Goal: Task Accomplishment & Management: Use online tool/utility

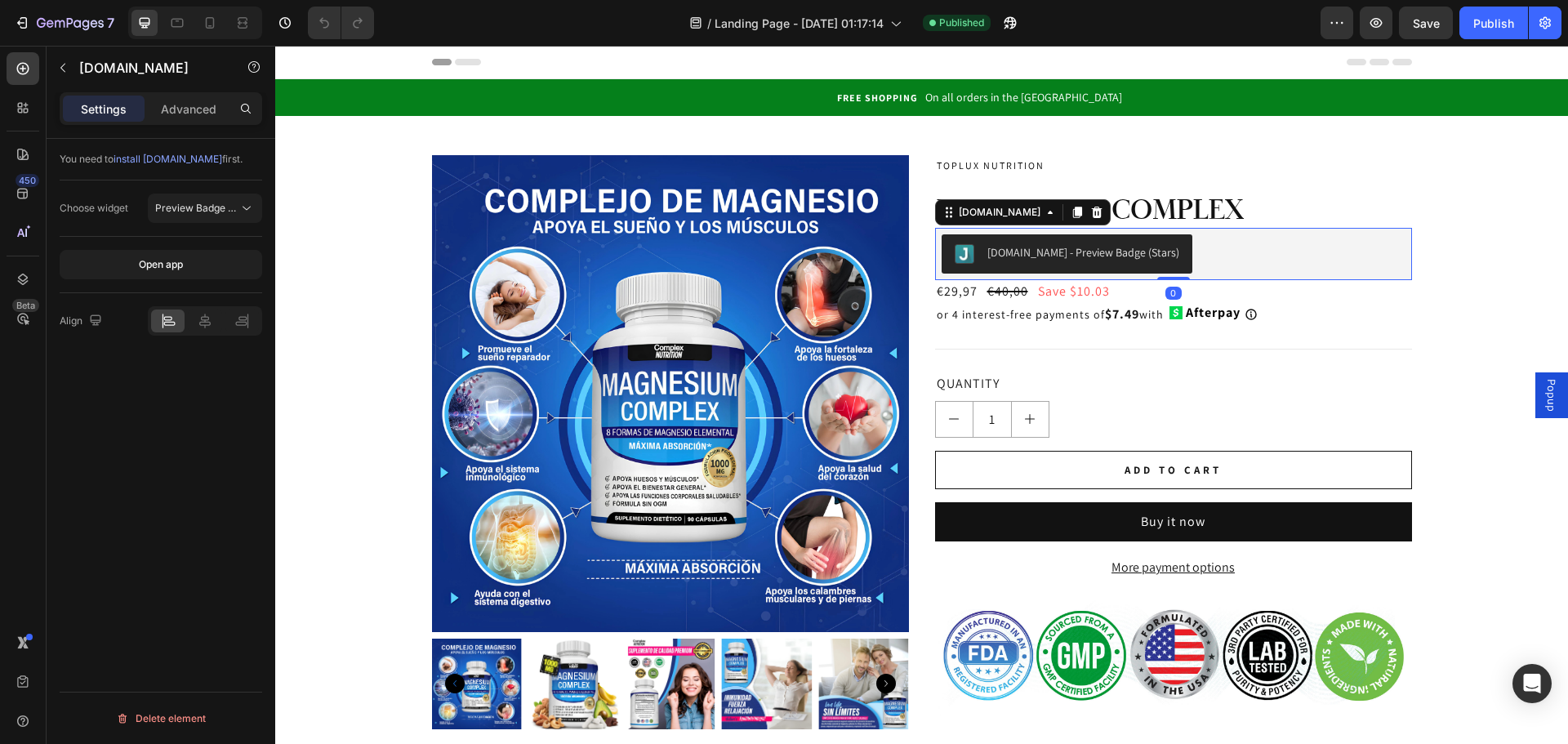
click at [1234, 252] on div "[DOMAIN_NAME] - Preview Badge (Stars)" at bounding box center [1173, 254] width 464 height 39
click at [1091, 214] on icon at bounding box center [1097, 212] width 13 height 13
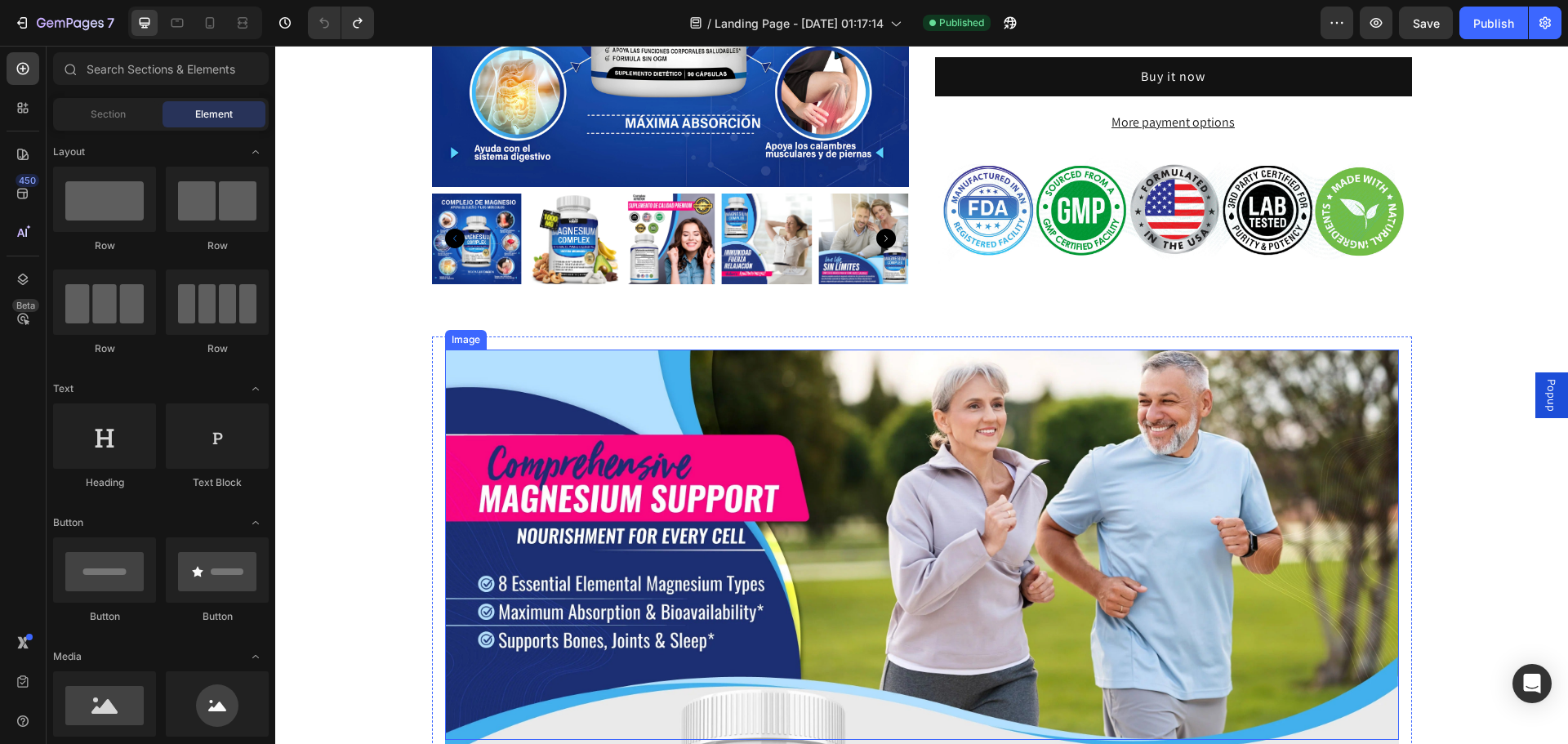
scroll to position [490, 0]
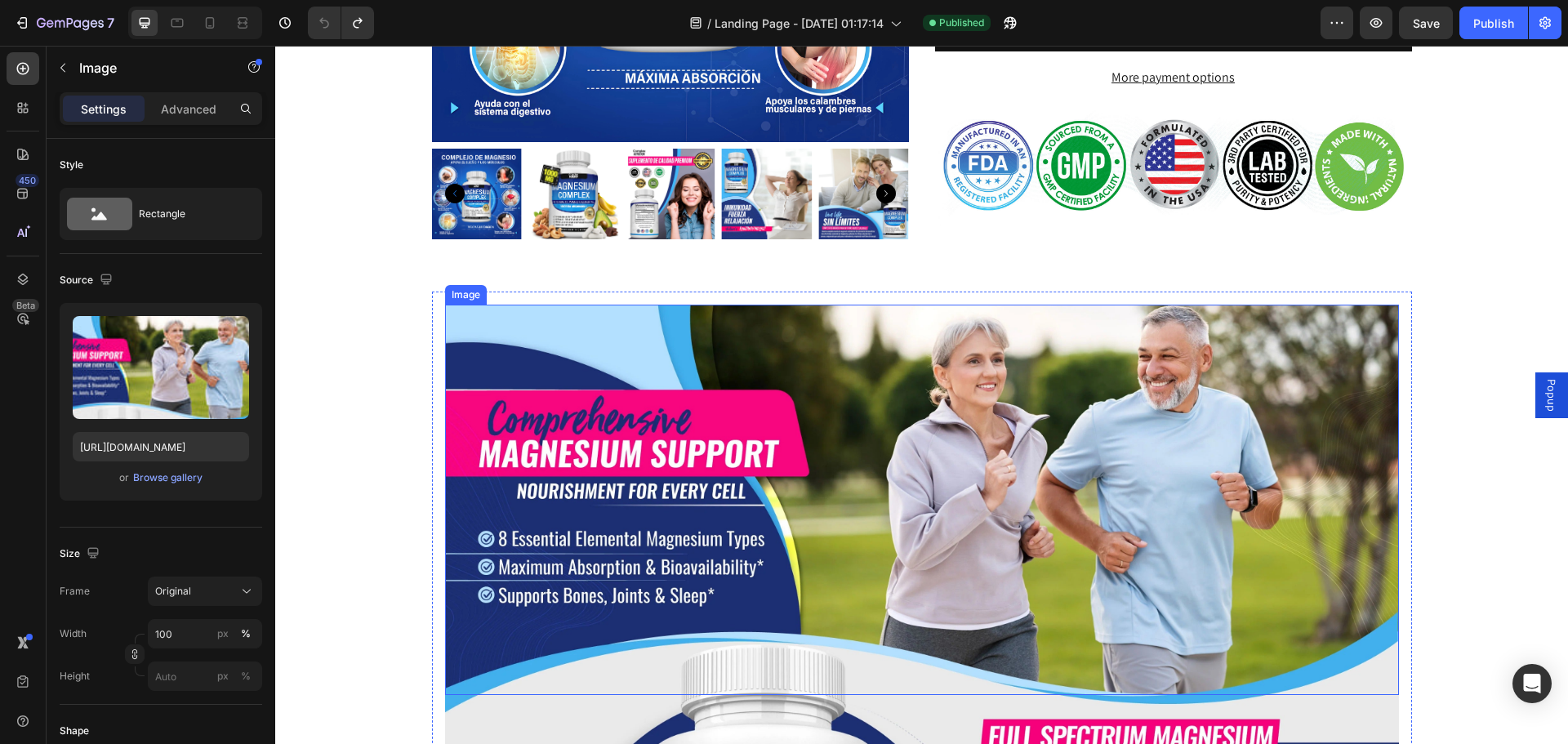
click at [862, 496] on img at bounding box center [922, 499] width 954 height 391
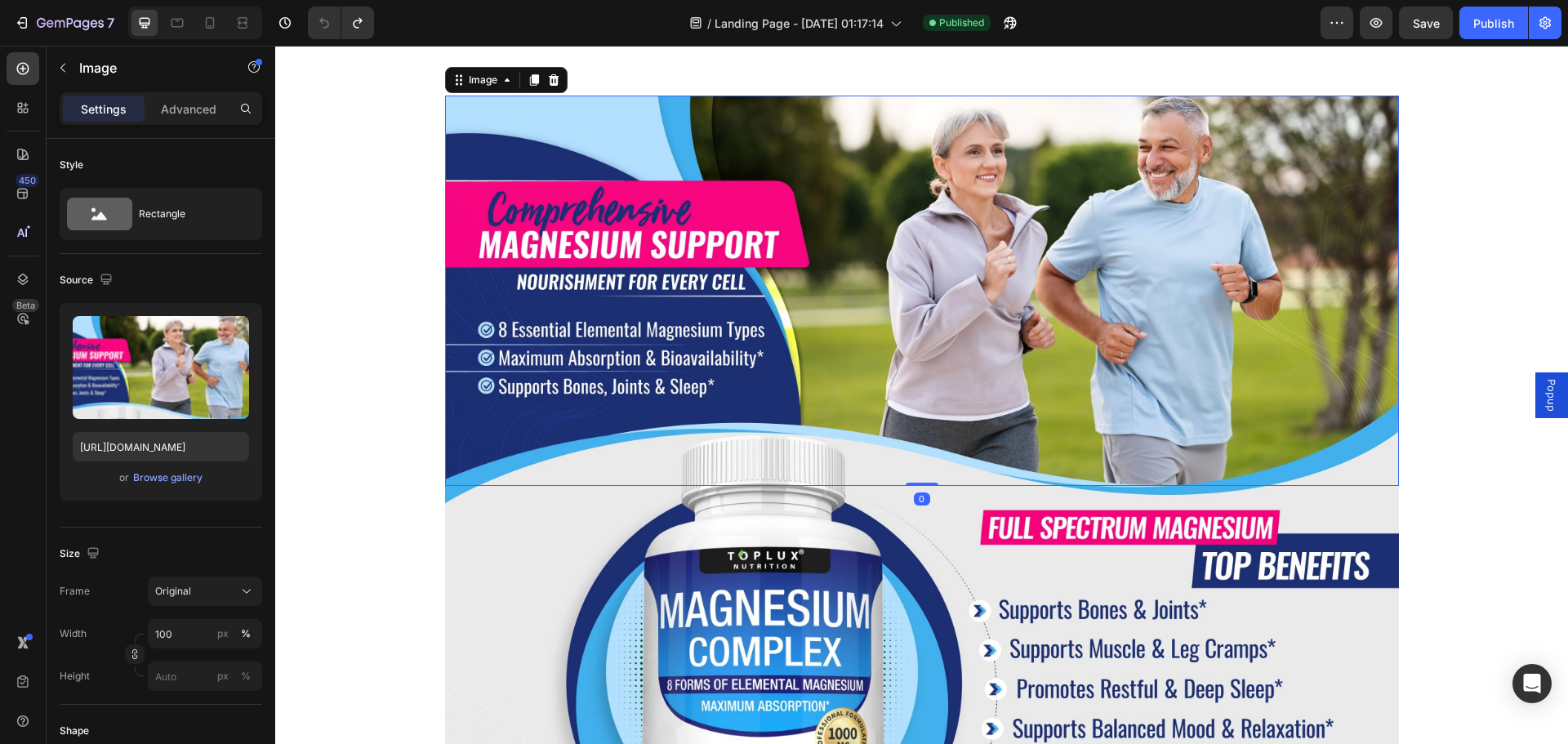
scroll to position [735, 0]
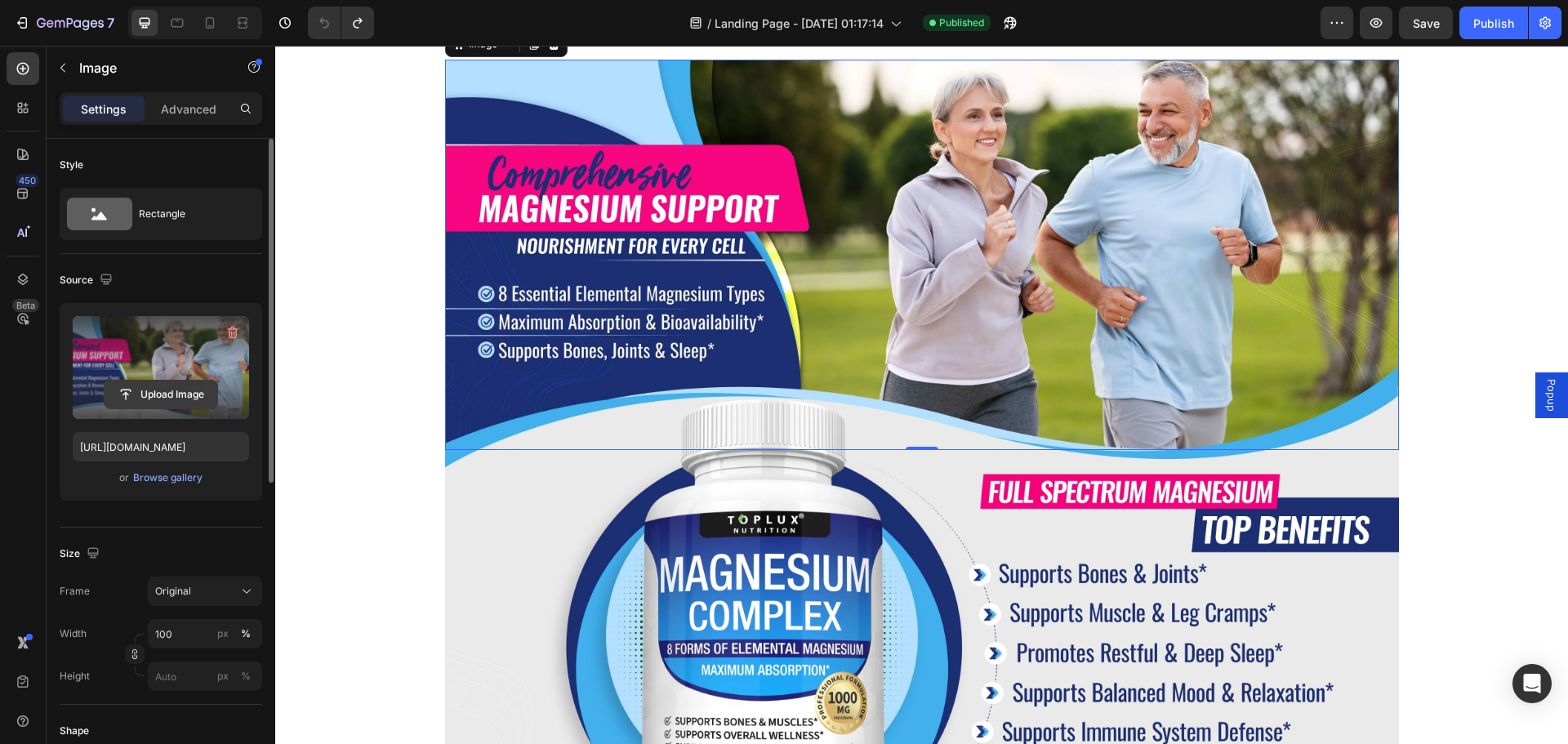
click at [173, 392] on input "file" at bounding box center [161, 395] width 113 height 28
click at [150, 396] on input "file" at bounding box center [161, 395] width 113 height 28
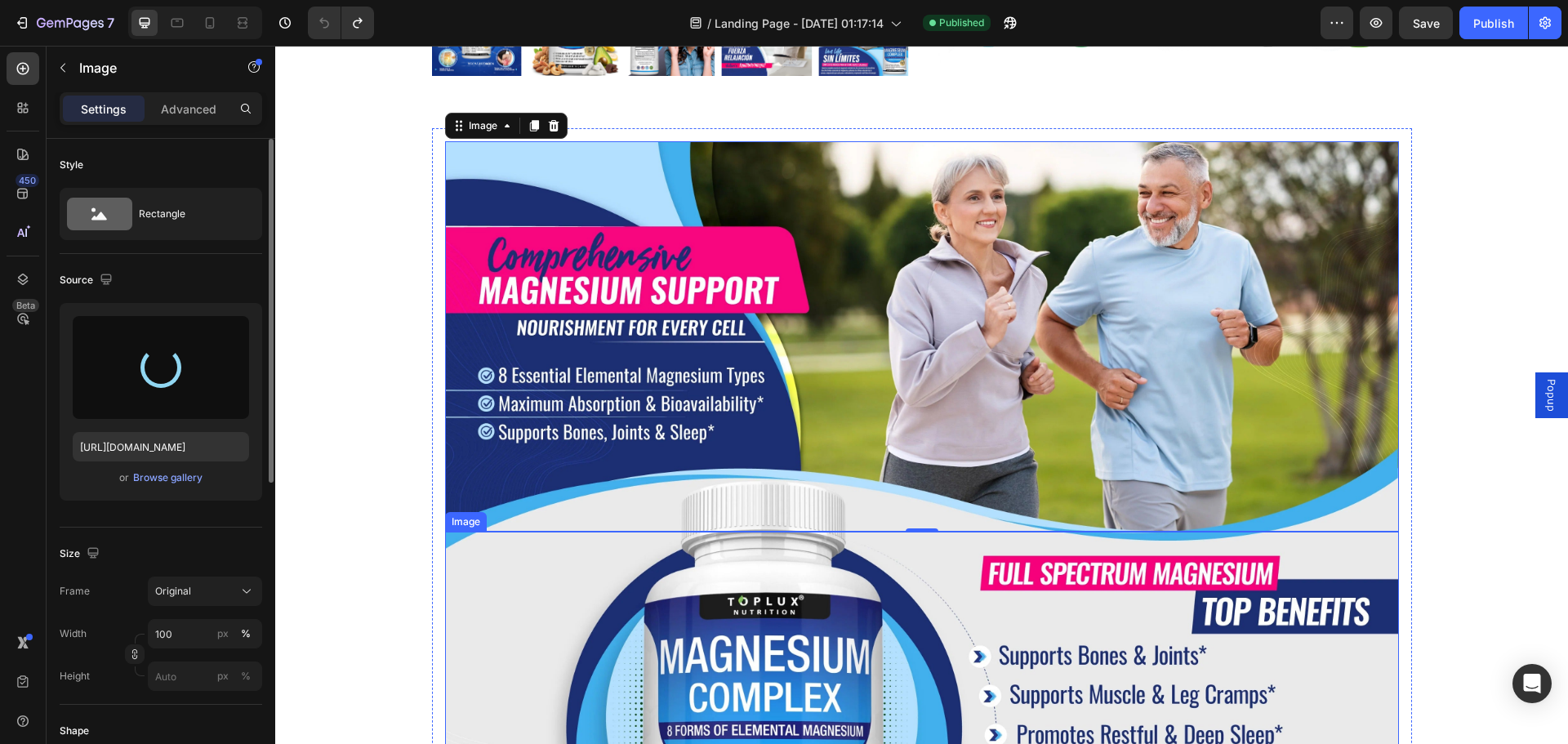
type input "https://cdn.shopify.com/s/files/1/0916/7385/4285/files/gempages_583848121704907…"
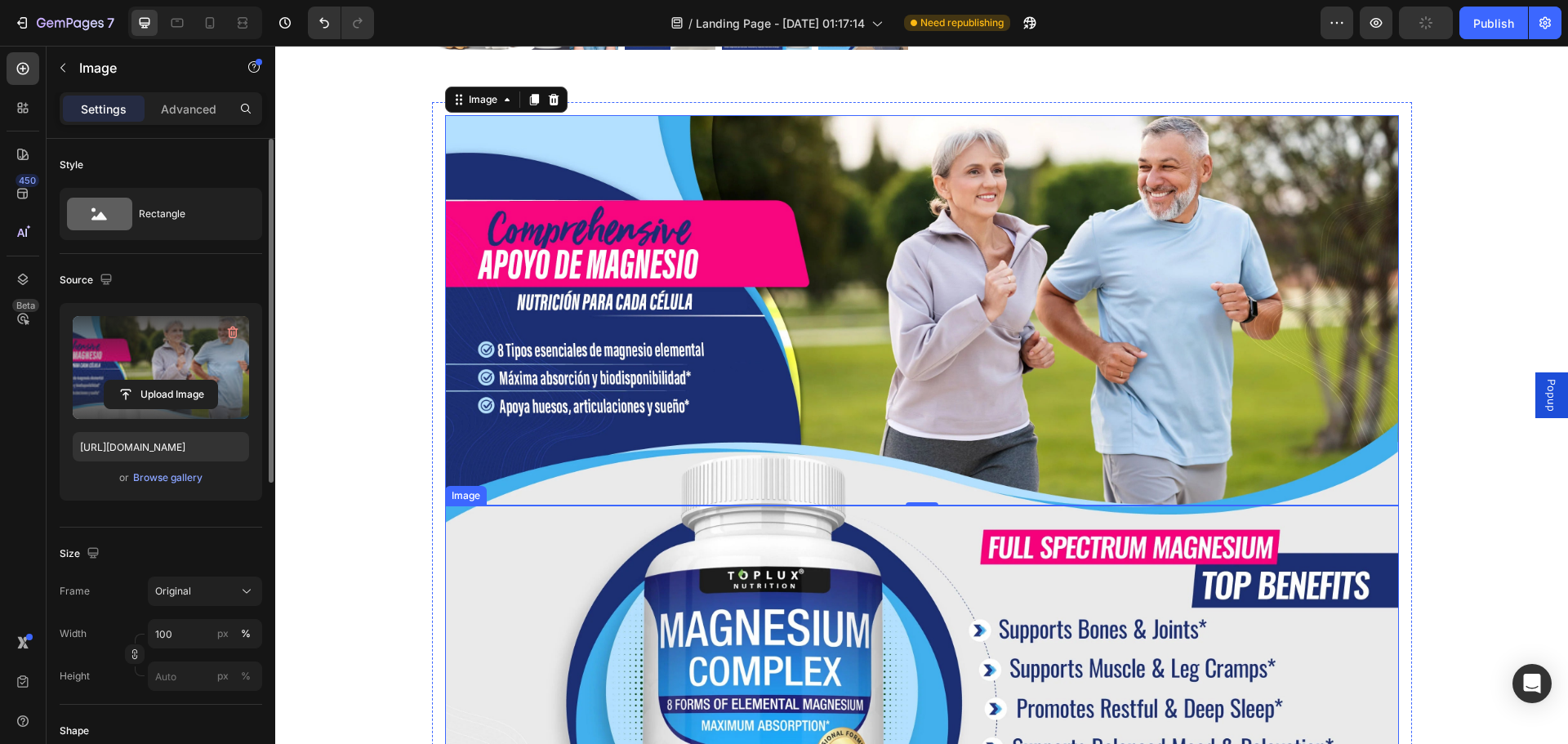
scroll to position [653, 0]
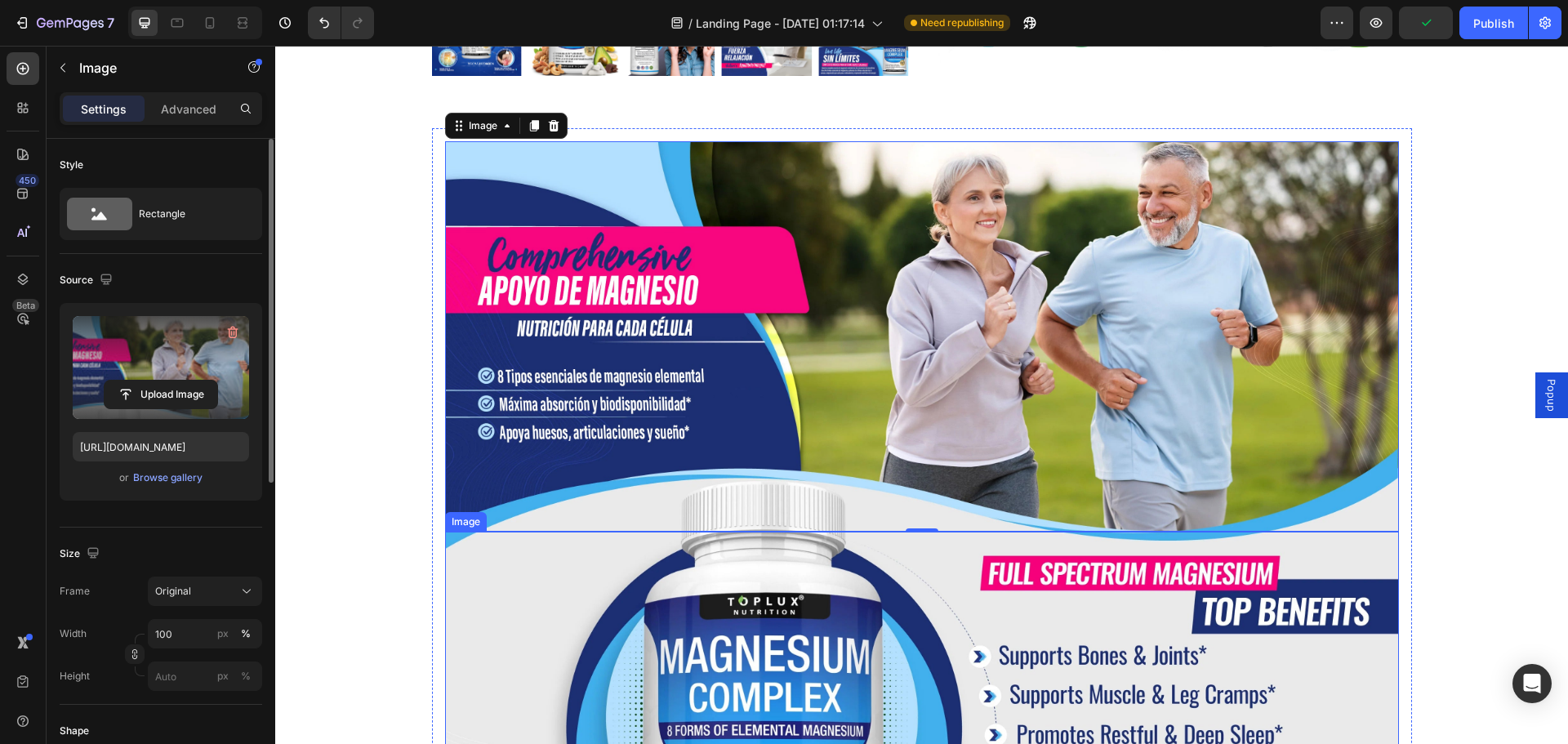
click at [613, 605] on img at bounding box center [922, 726] width 954 height 391
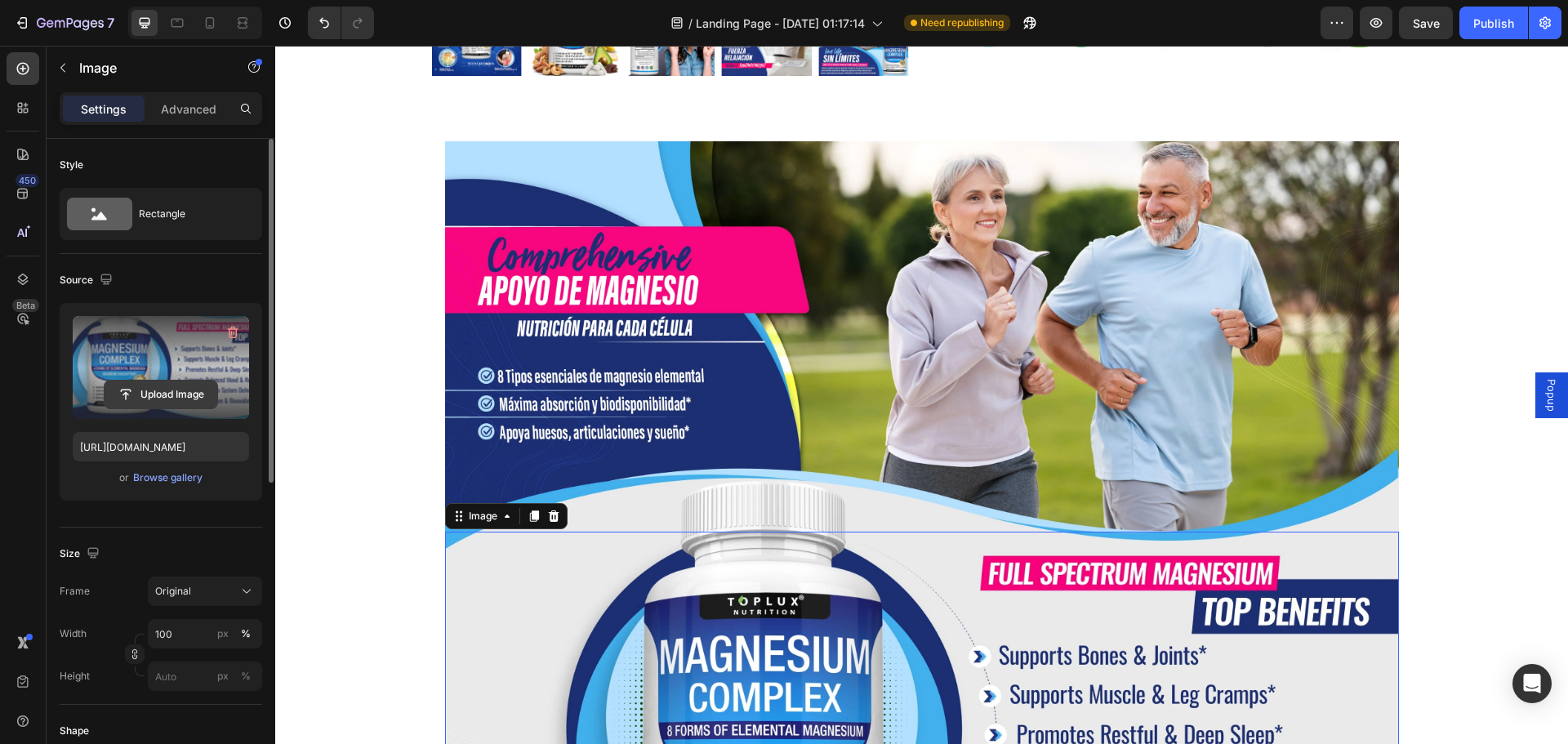
click at [162, 394] on input "file" at bounding box center [161, 395] width 113 height 28
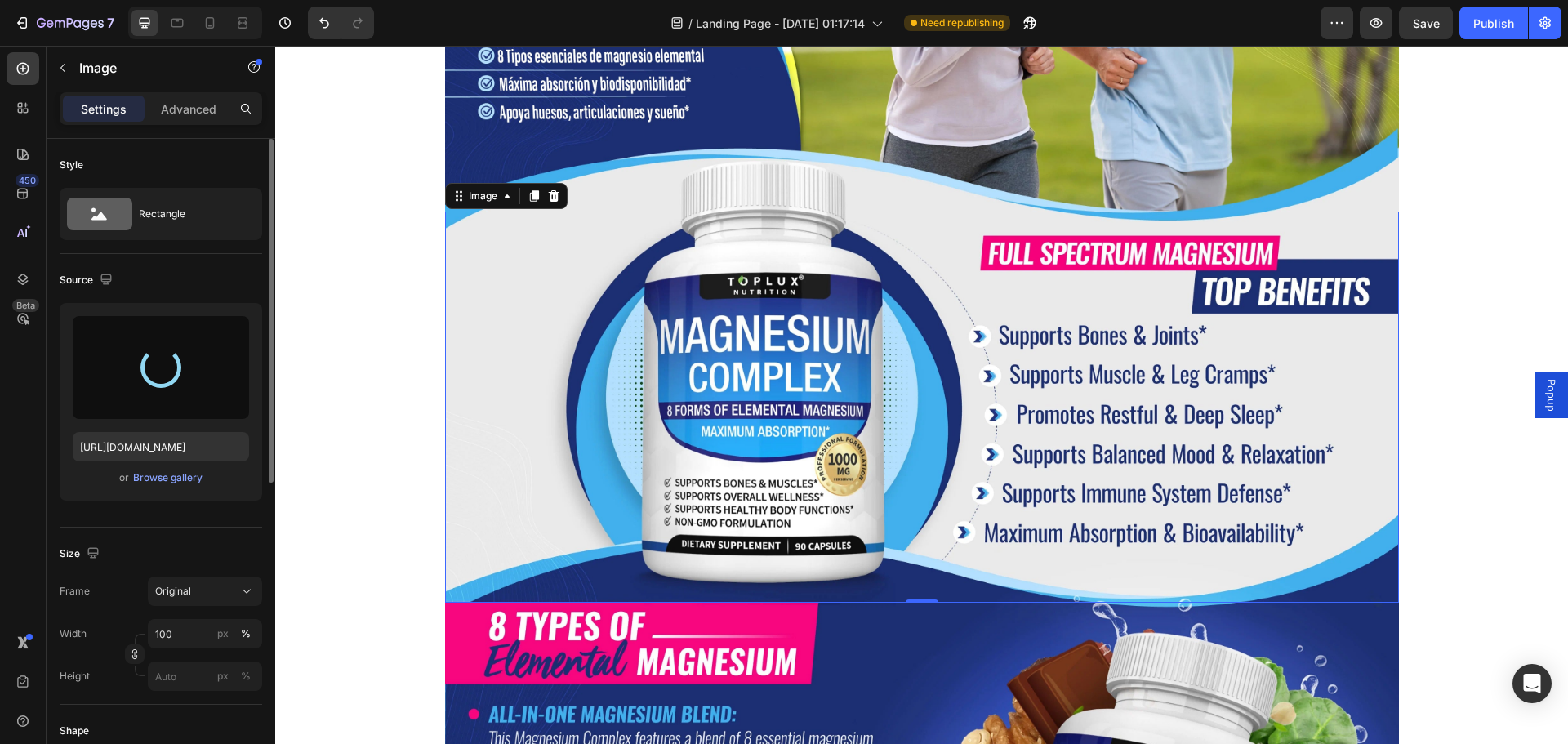
scroll to position [979, 0]
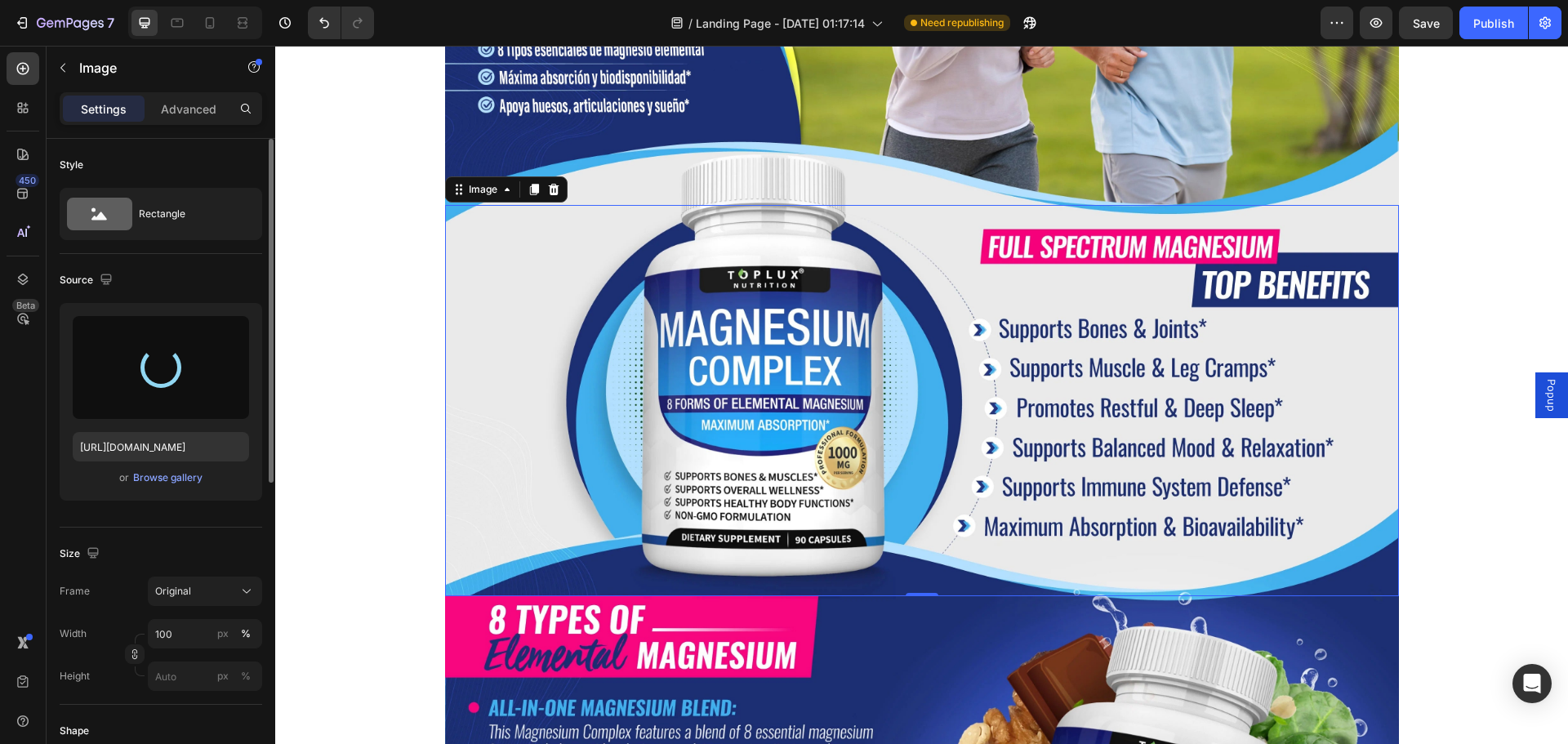
type input "https://cdn.shopify.com/s/files/1/0916/7385/4285/files/gempages_583848121704907…"
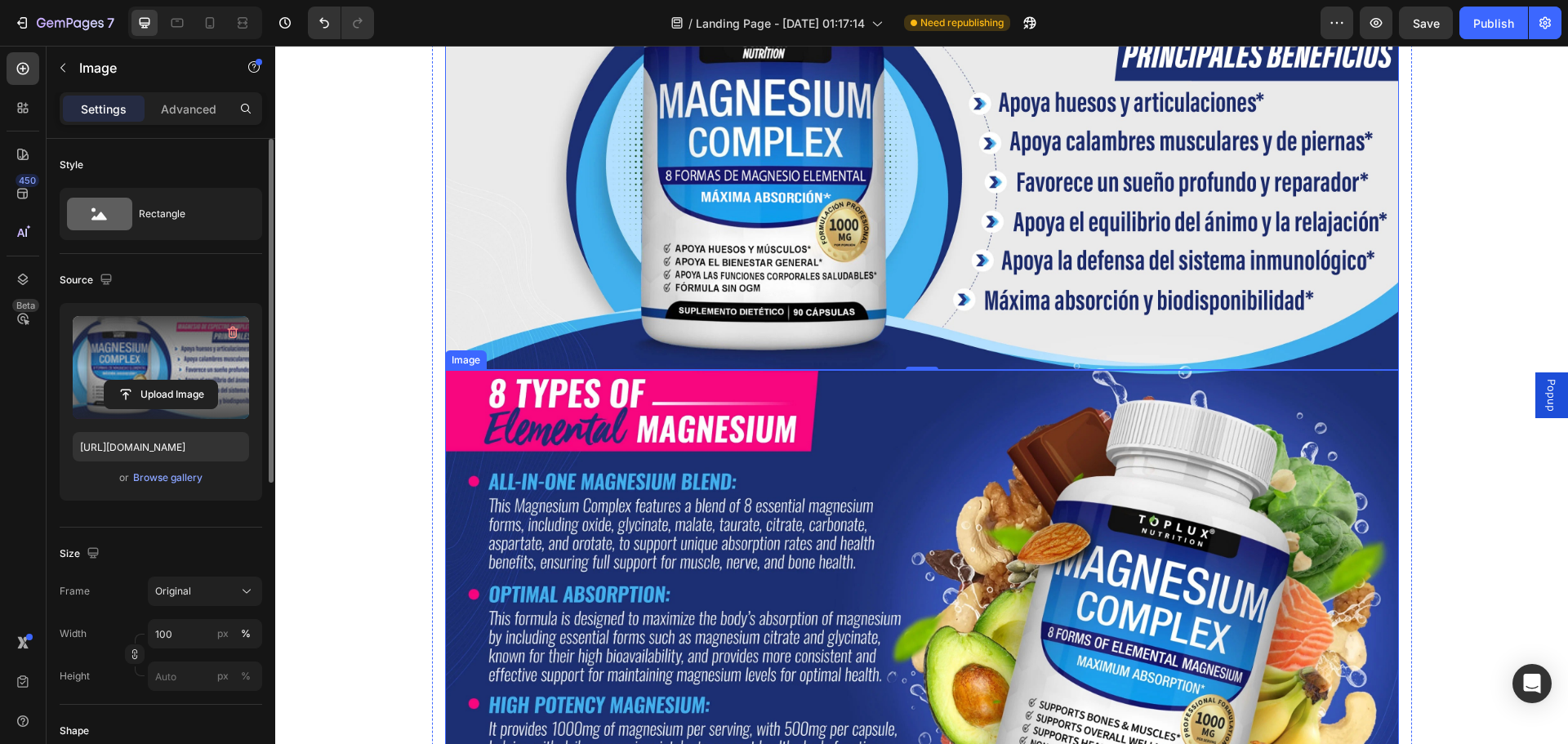
scroll to position [1225, 0]
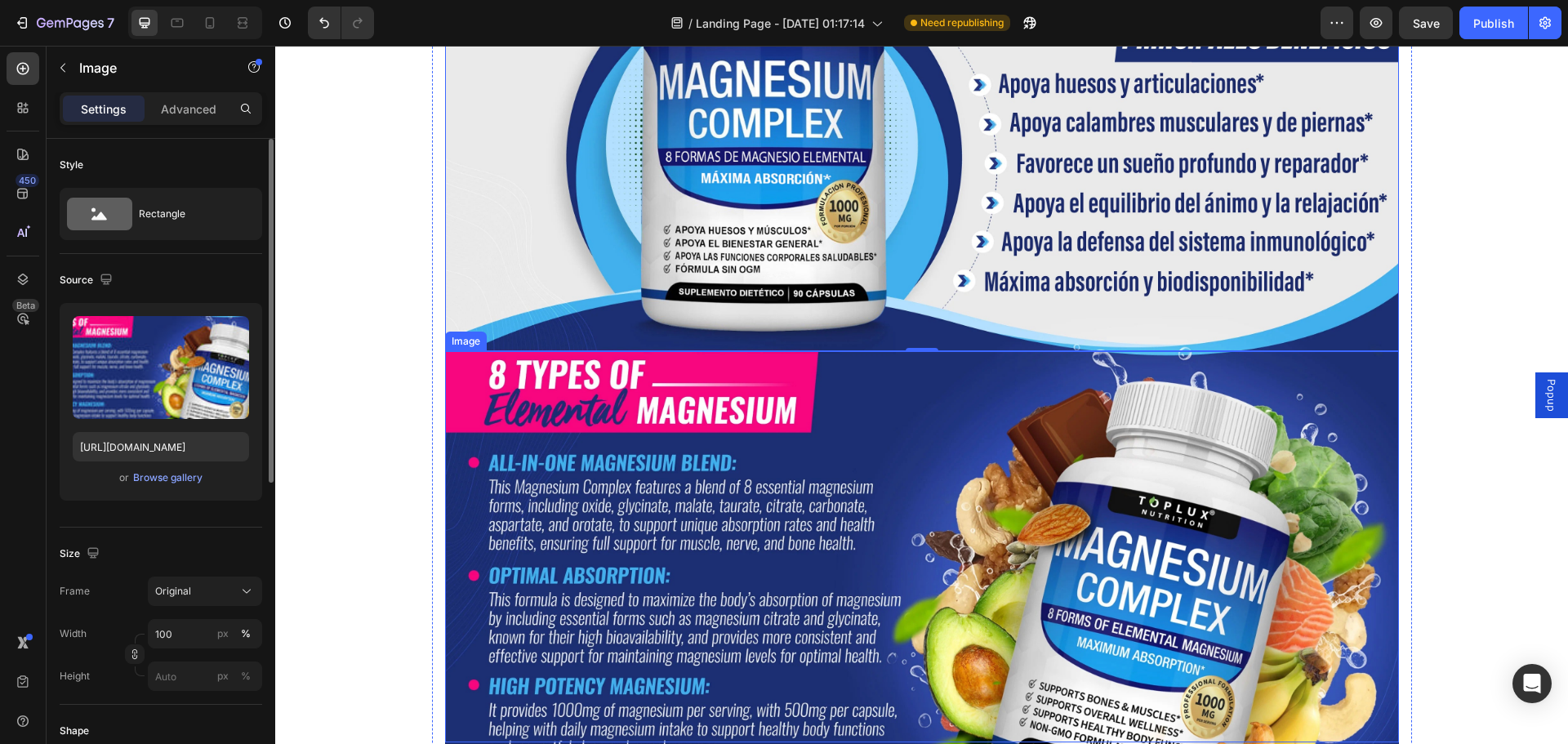
click at [993, 517] on img at bounding box center [922, 546] width 954 height 391
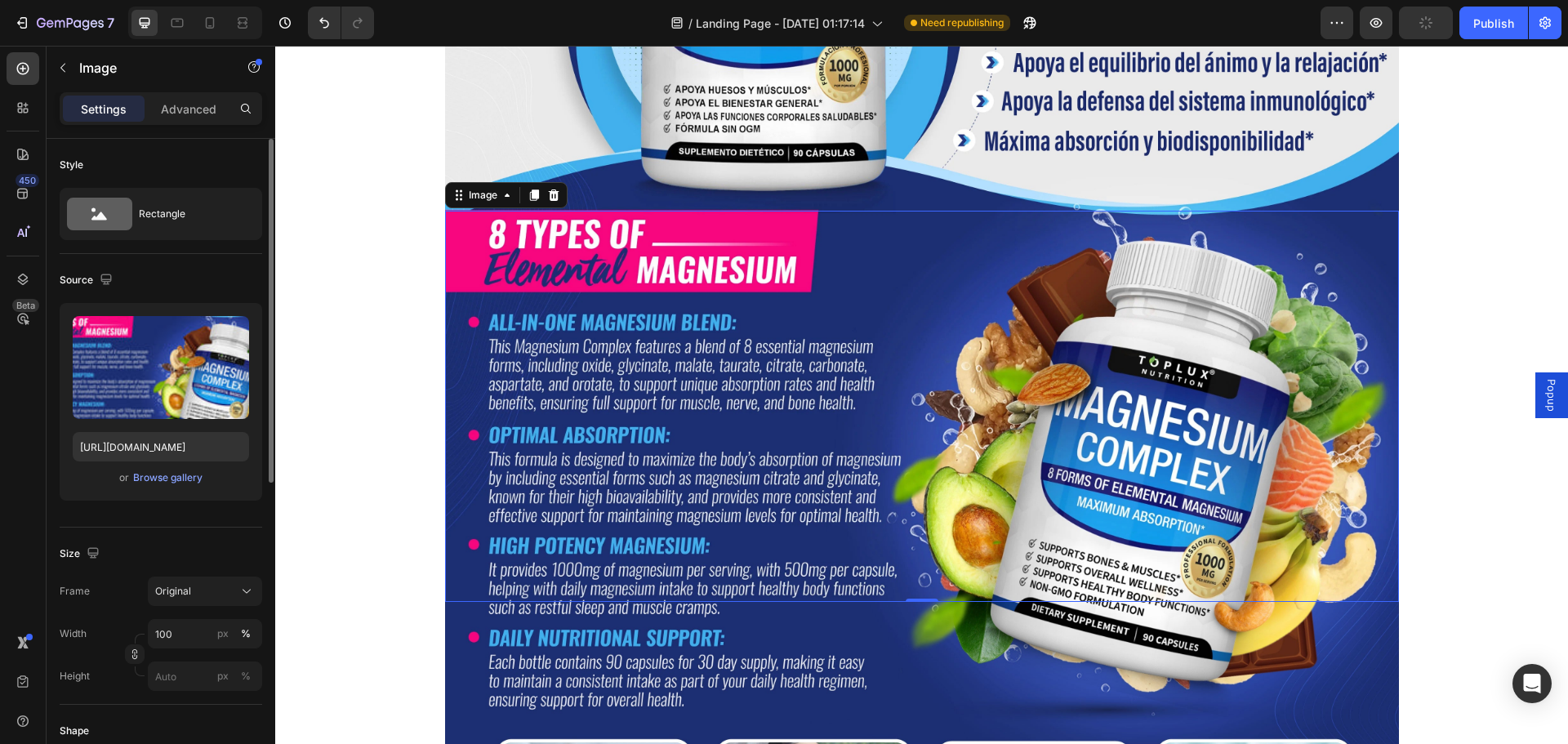
scroll to position [1388, 0]
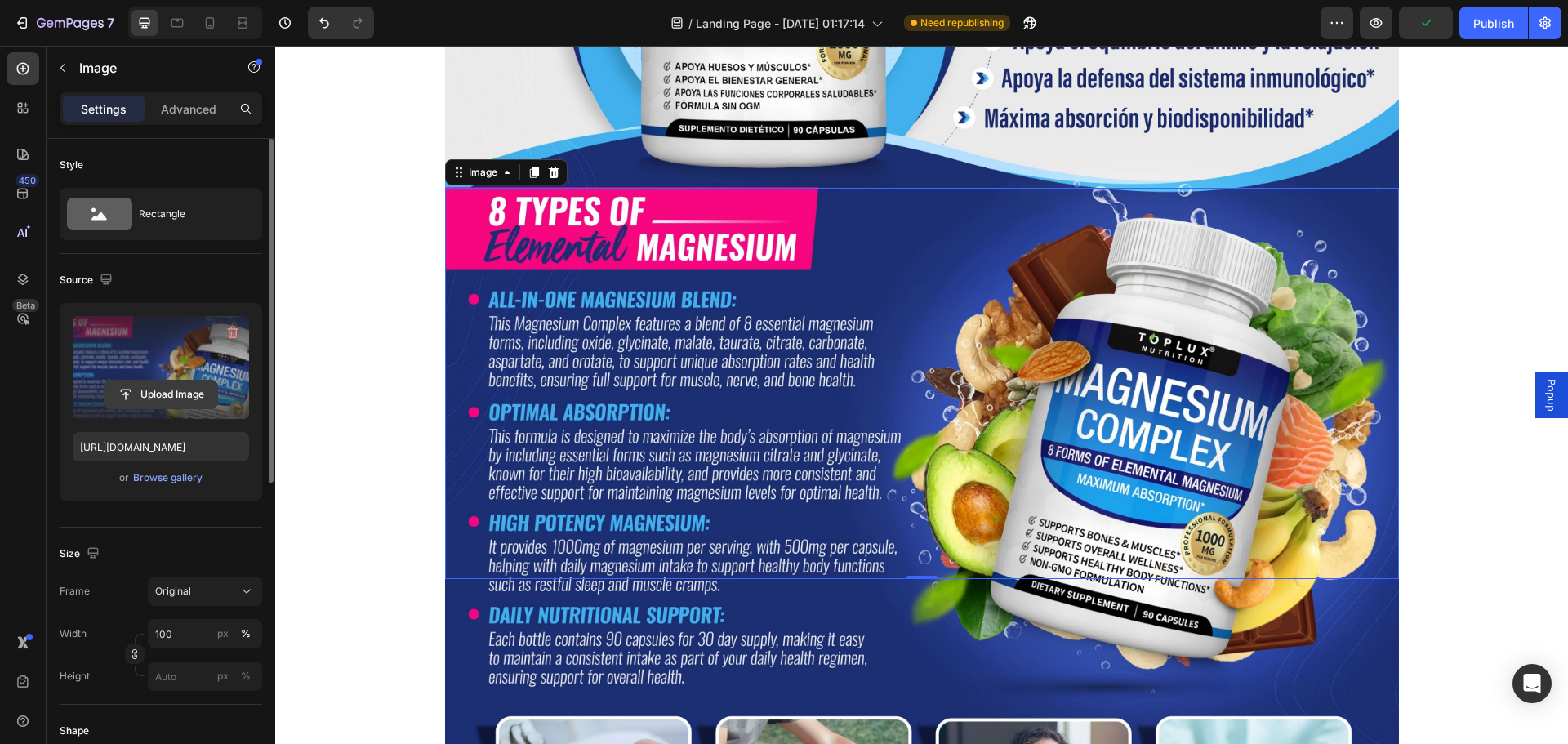
click at [174, 390] on input "file" at bounding box center [161, 395] width 113 height 28
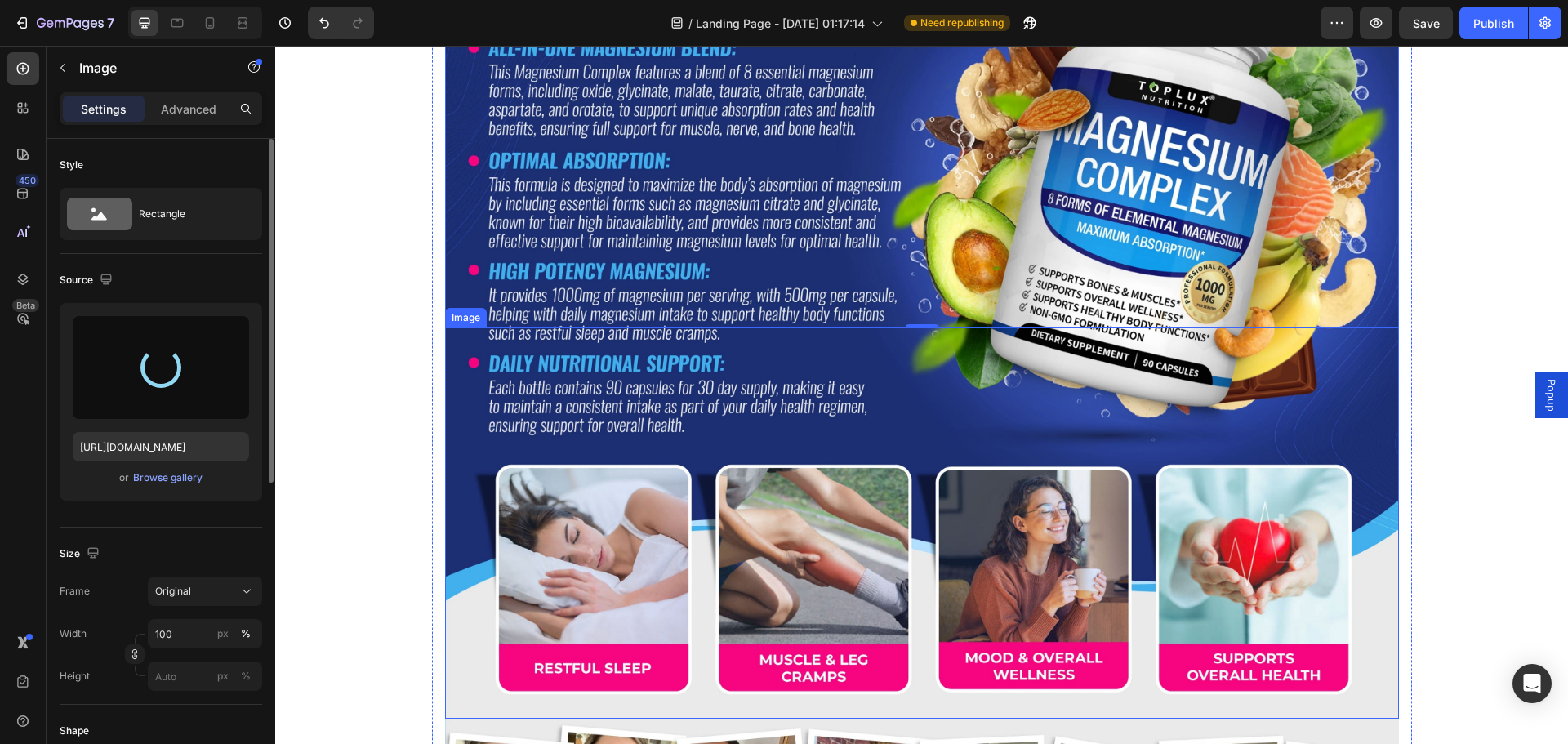
scroll to position [1633, 0]
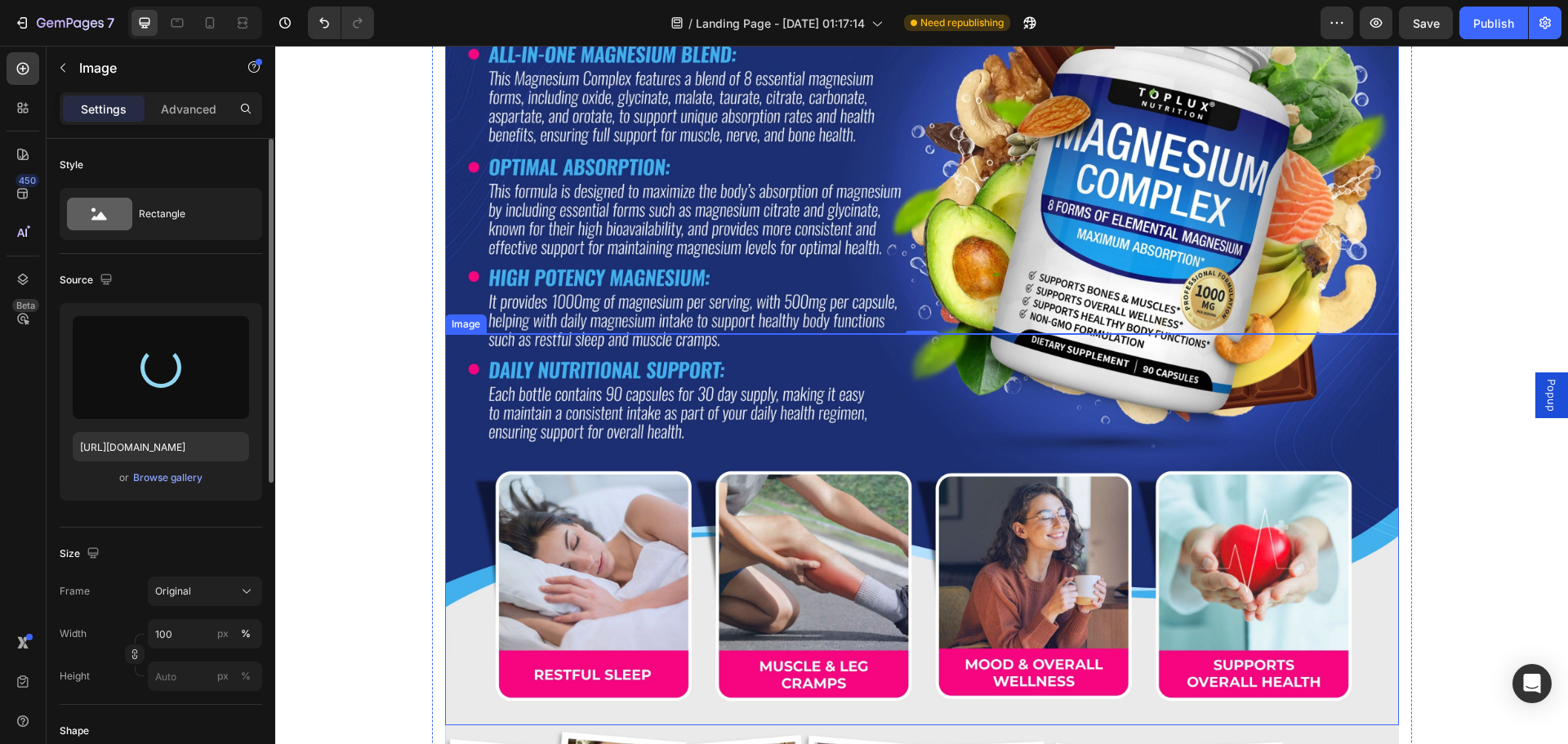
type input "https://cdn.shopify.com/s/files/1/0916/7385/4285/files/gempages_583848121704907…"
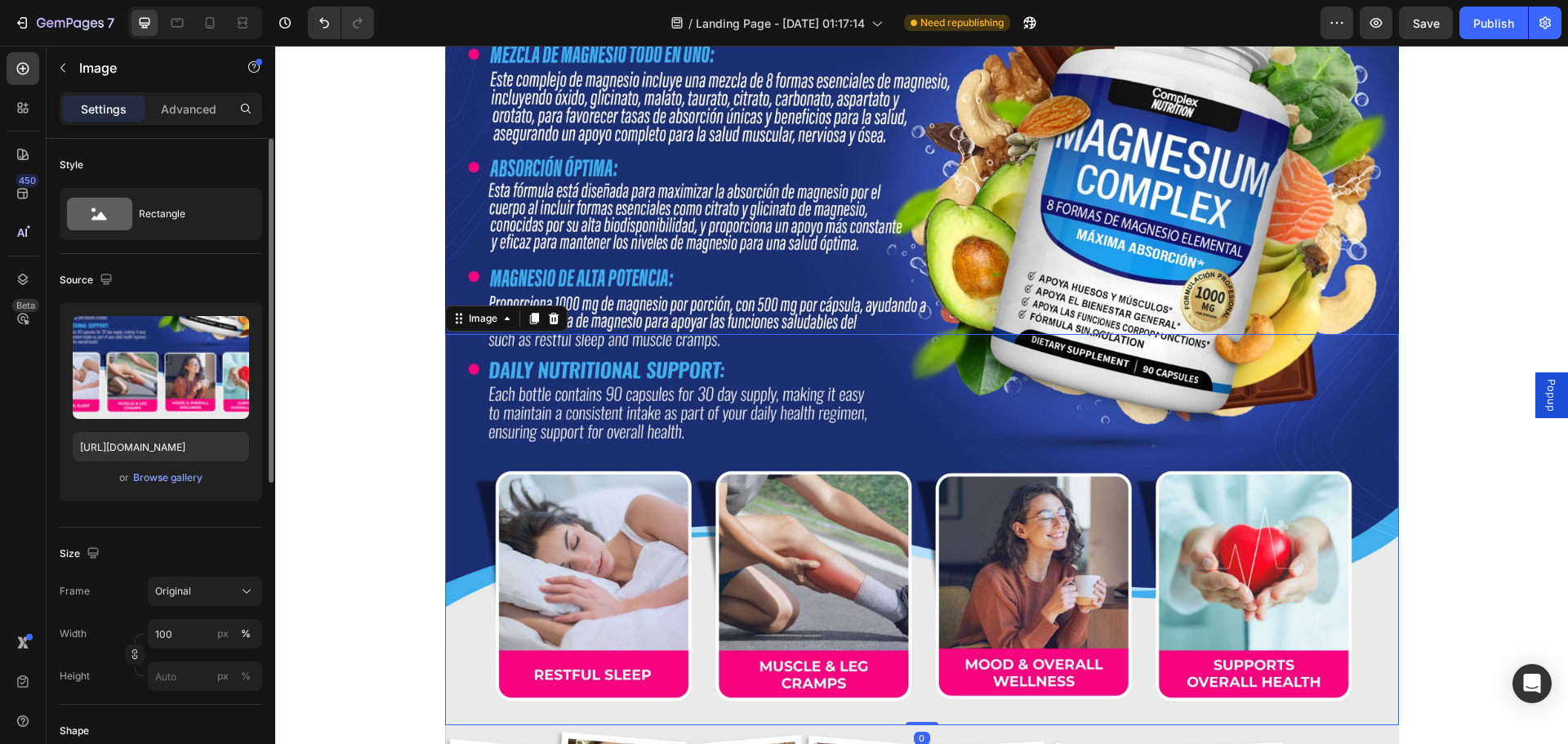
click at [844, 395] on img at bounding box center [922, 529] width 954 height 391
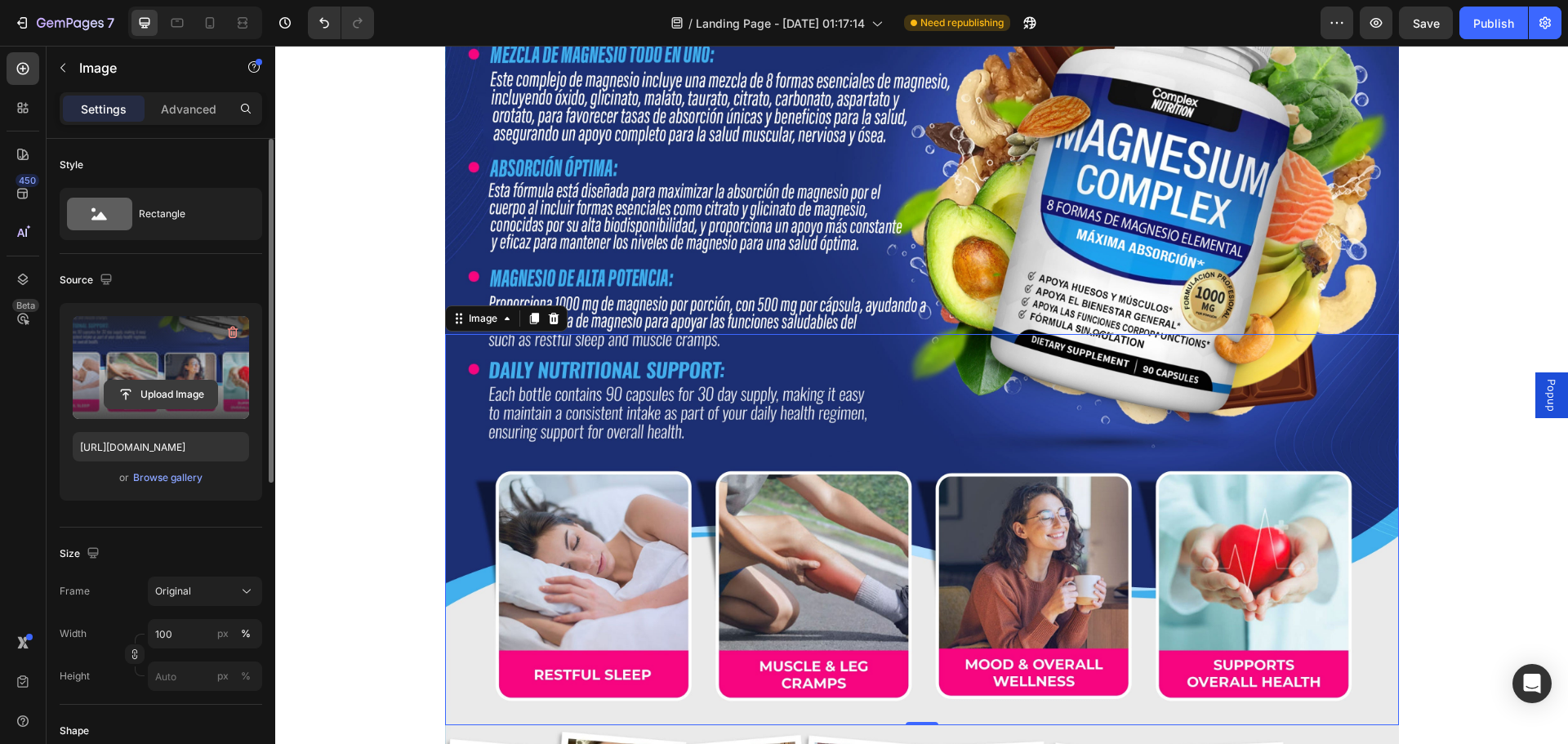
click at [181, 392] on input "file" at bounding box center [161, 395] width 113 height 28
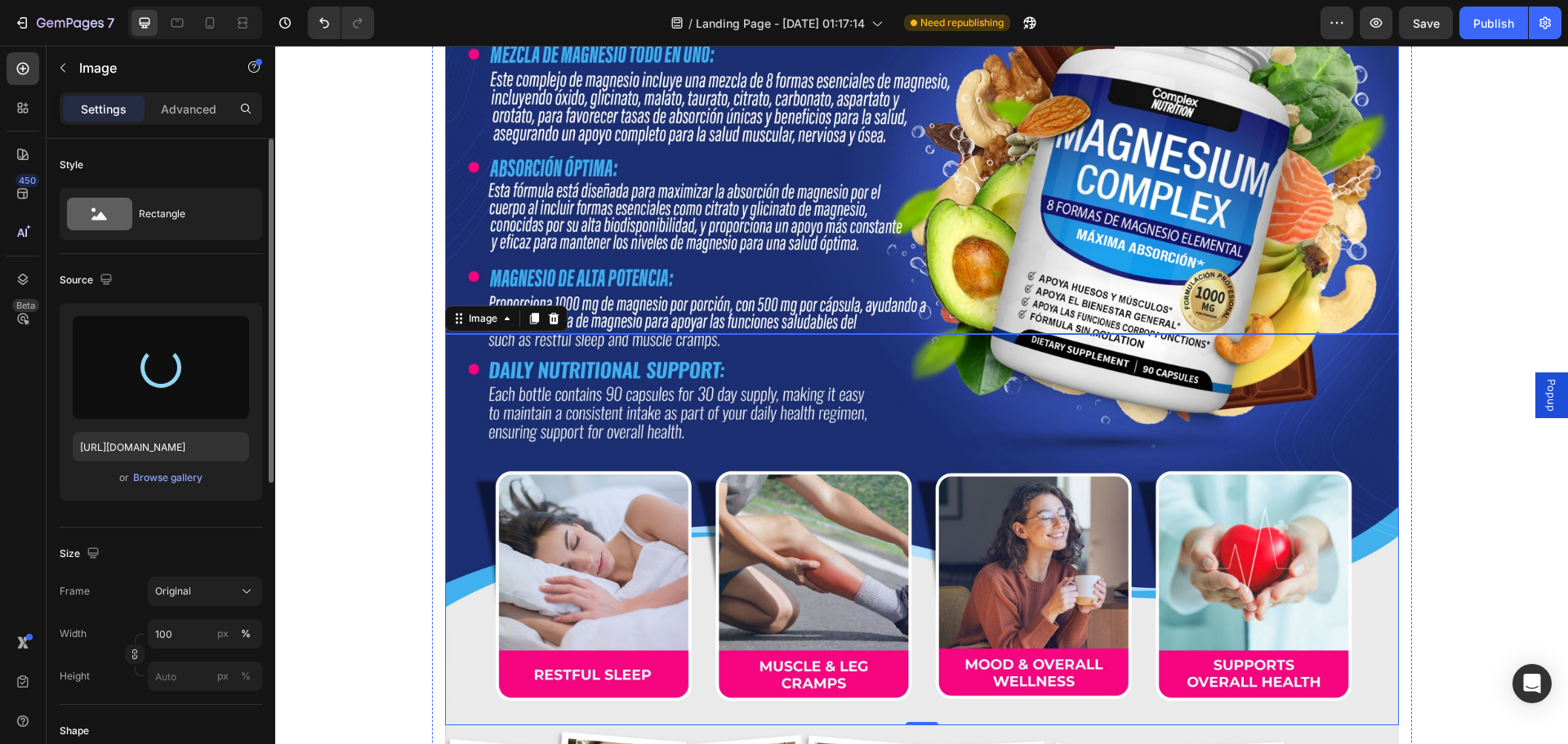
type input "https://cdn.shopify.com/s/files/1/0916/7385/4285/files/gempages_583848121704907…"
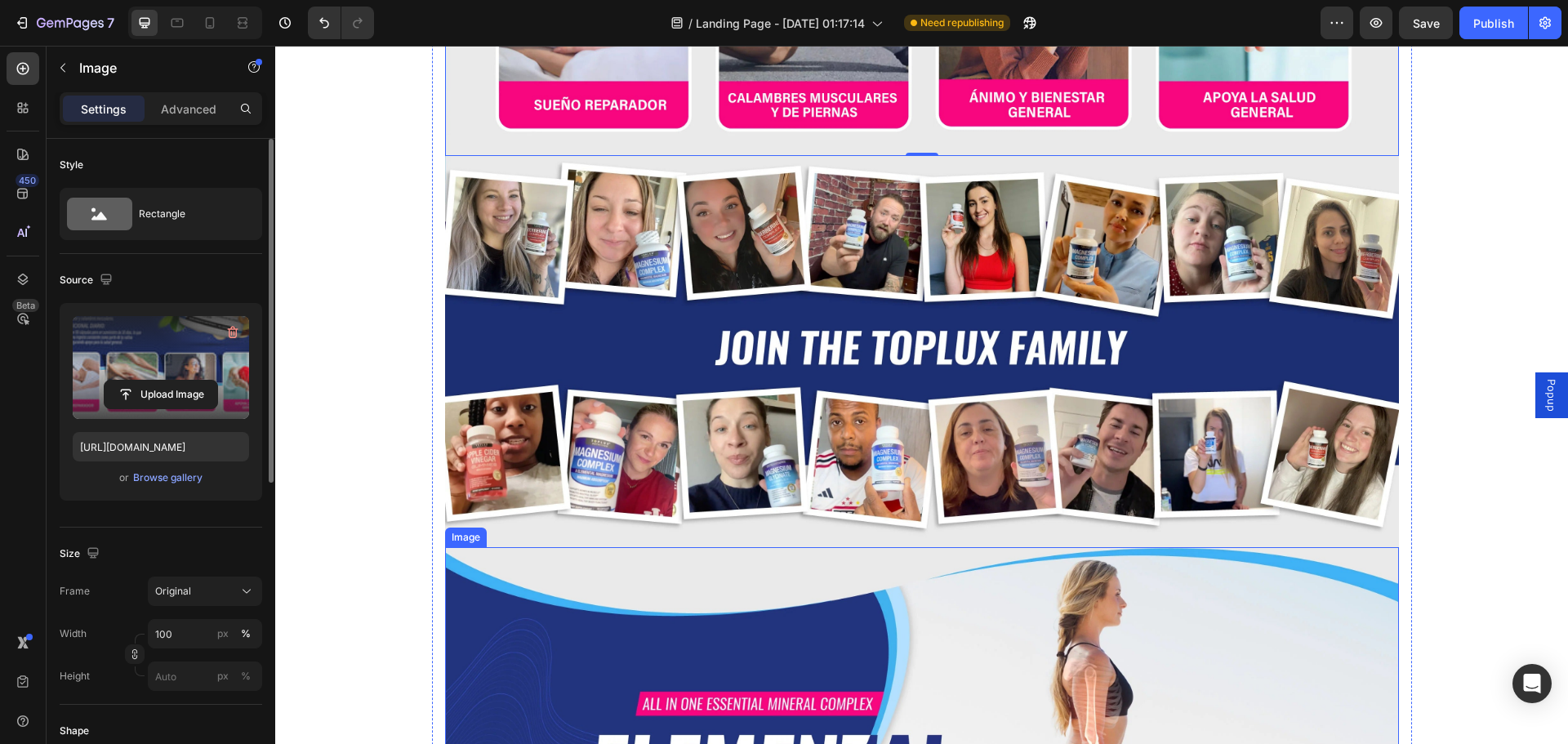
scroll to position [2204, 0]
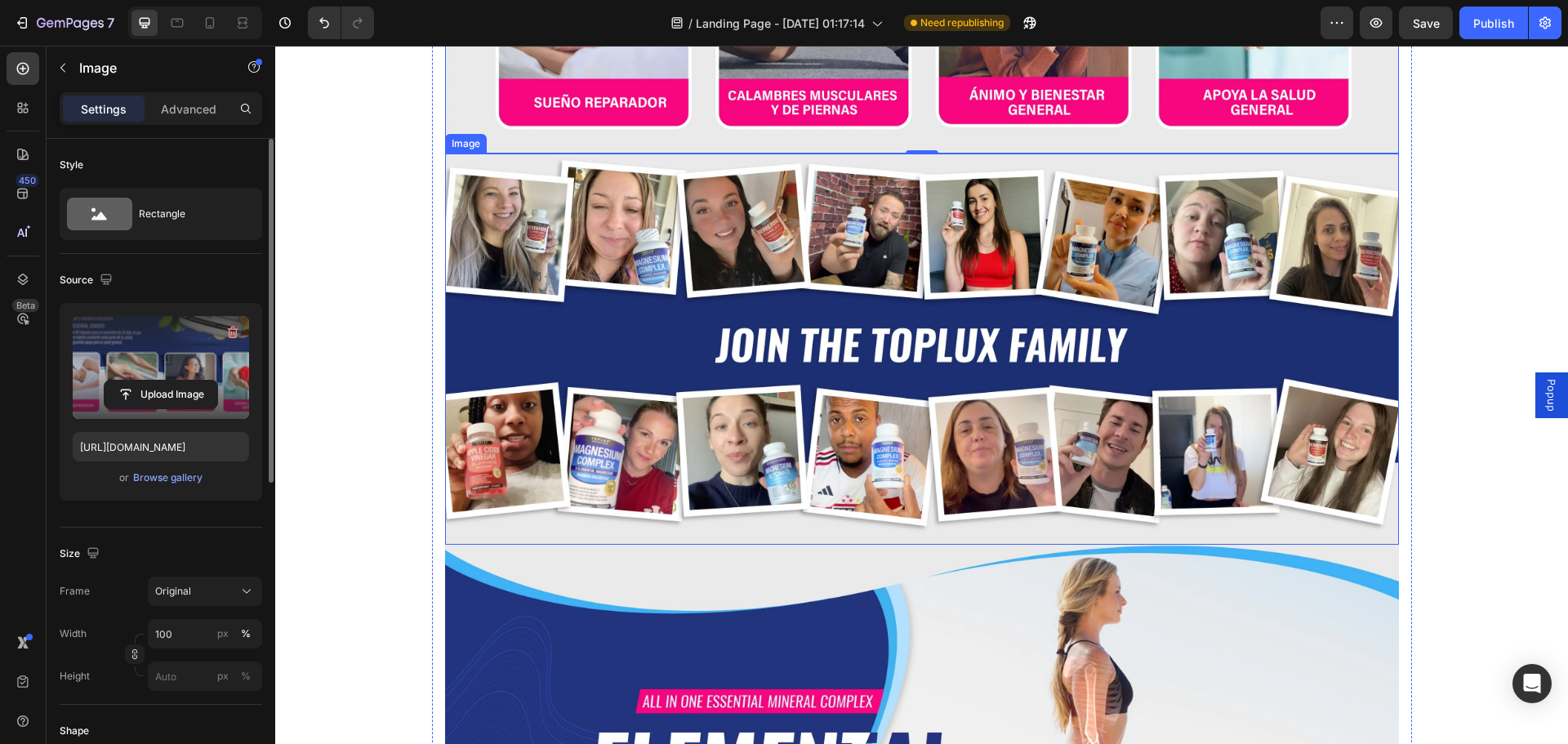
click at [742, 284] on img at bounding box center [922, 348] width 954 height 391
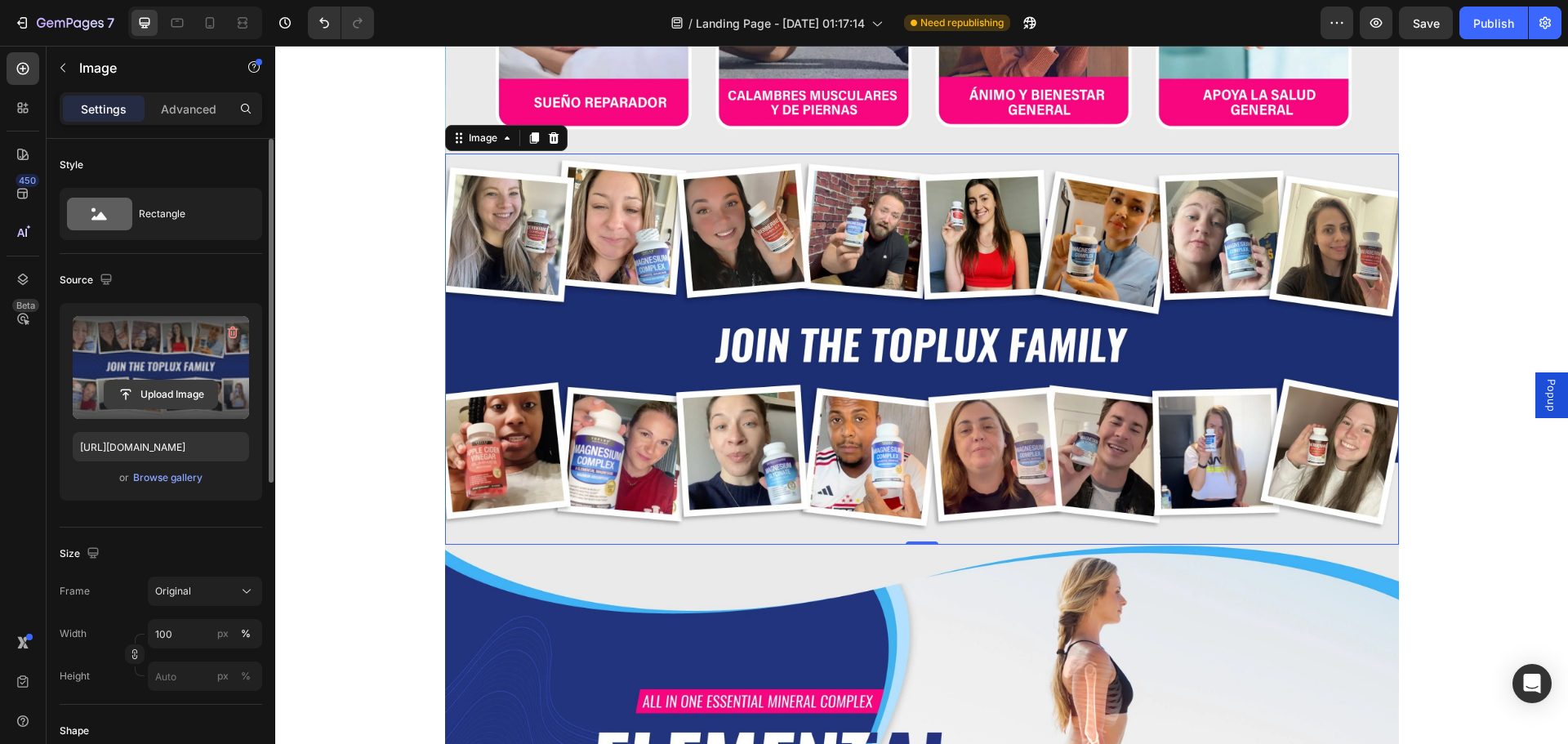
click at [177, 393] on input "file" at bounding box center [161, 395] width 113 height 28
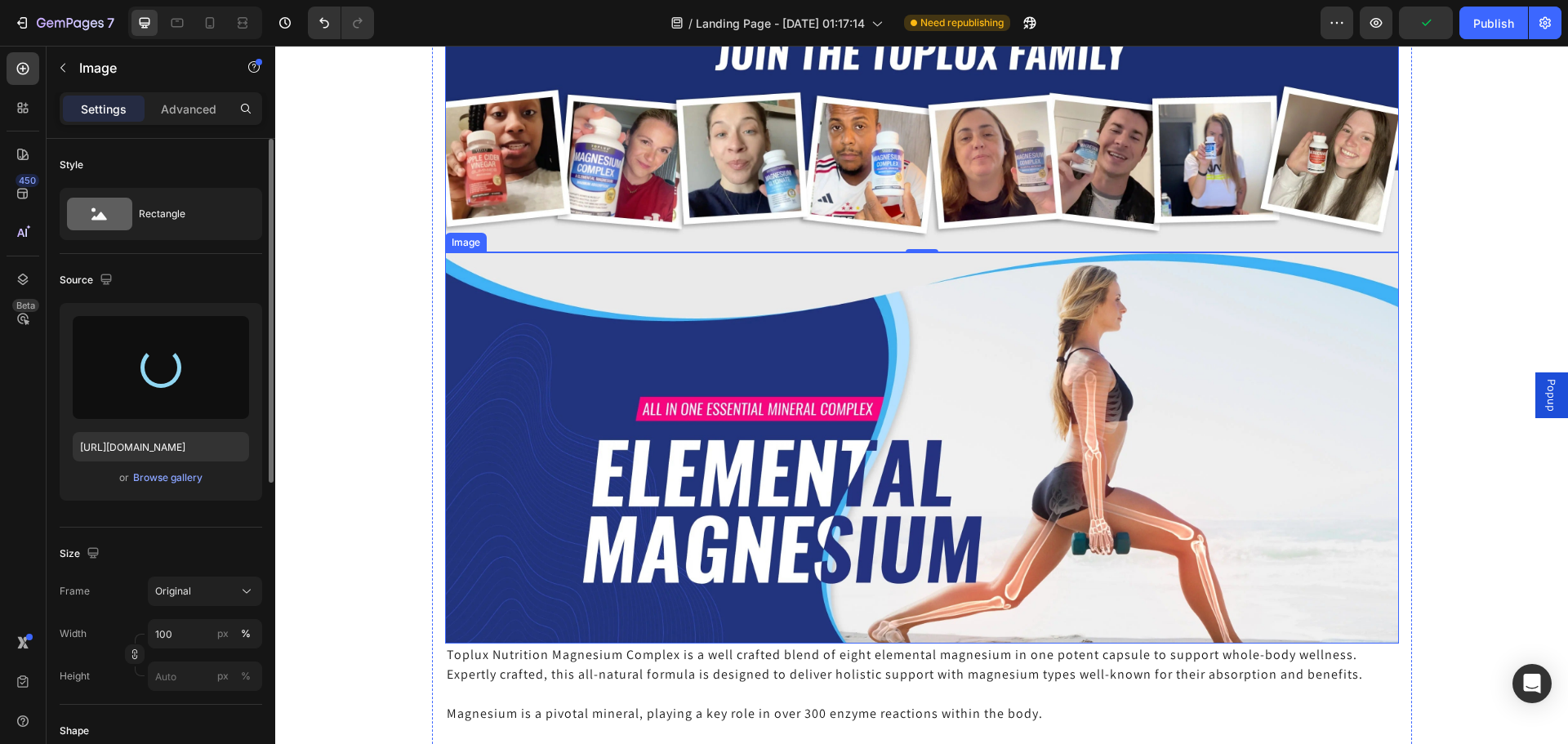
scroll to position [2531, 0]
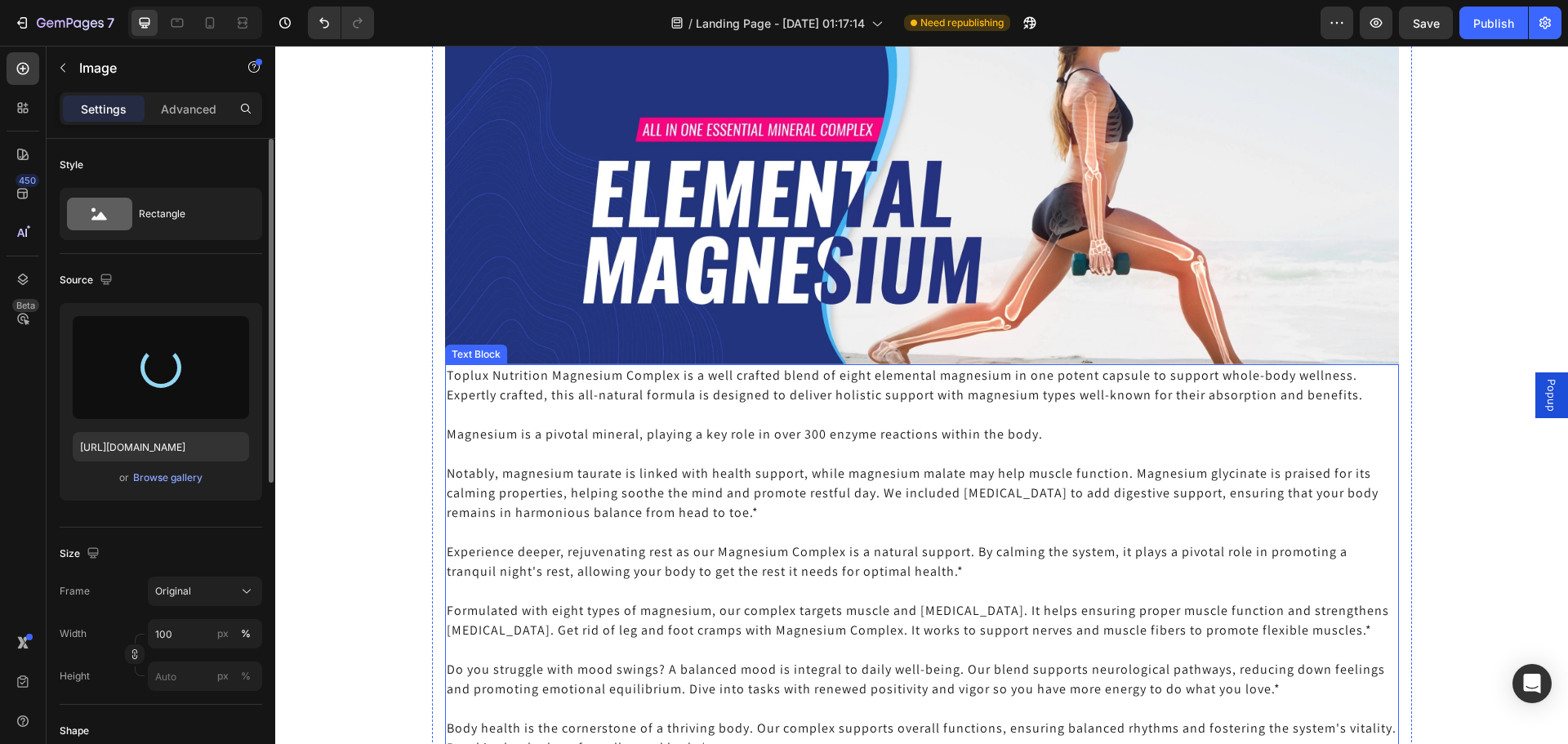
type input "https://cdn.shopify.com/s/files/1/0916/7385/4285/files/gempages_583848121704907…"
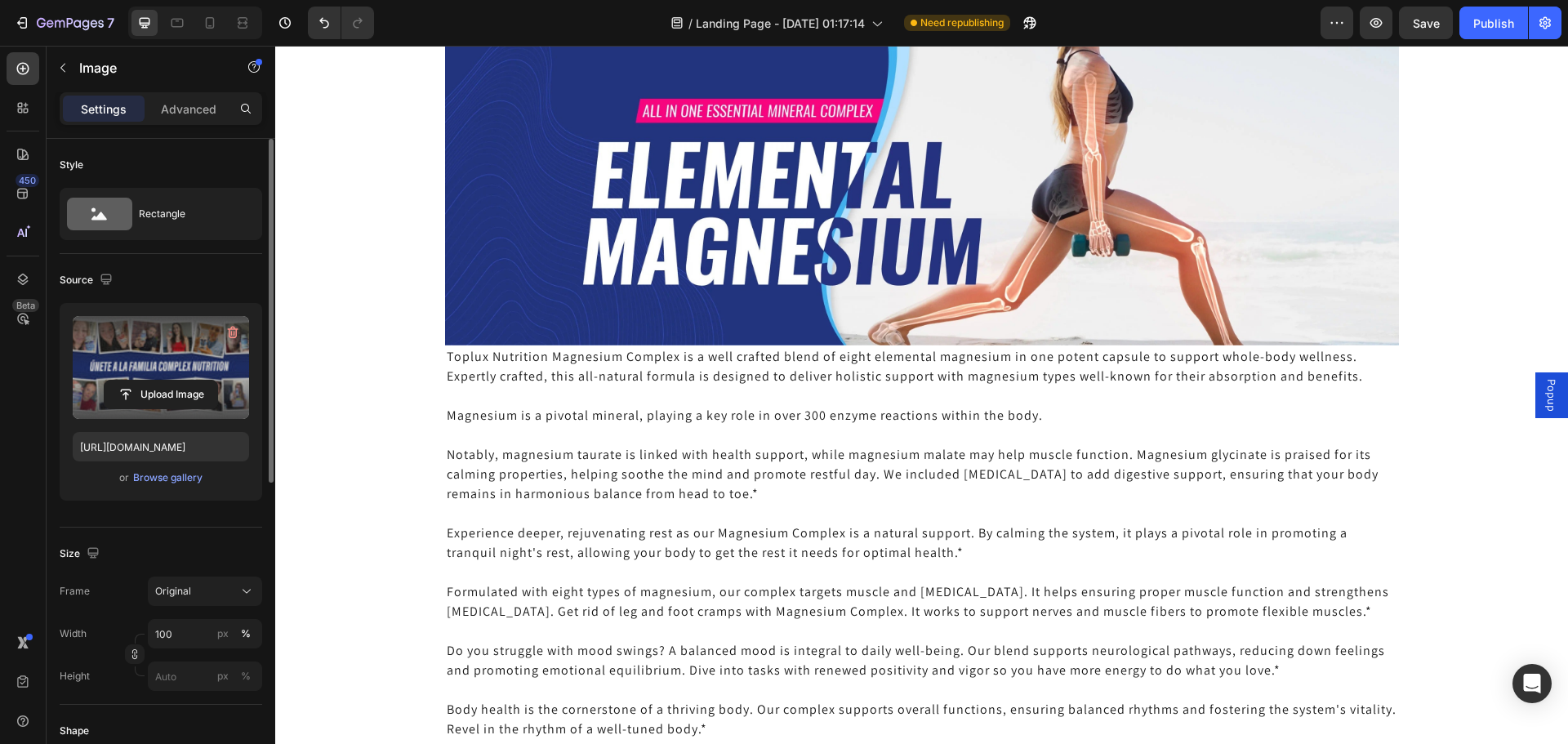
scroll to position [2500, 0]
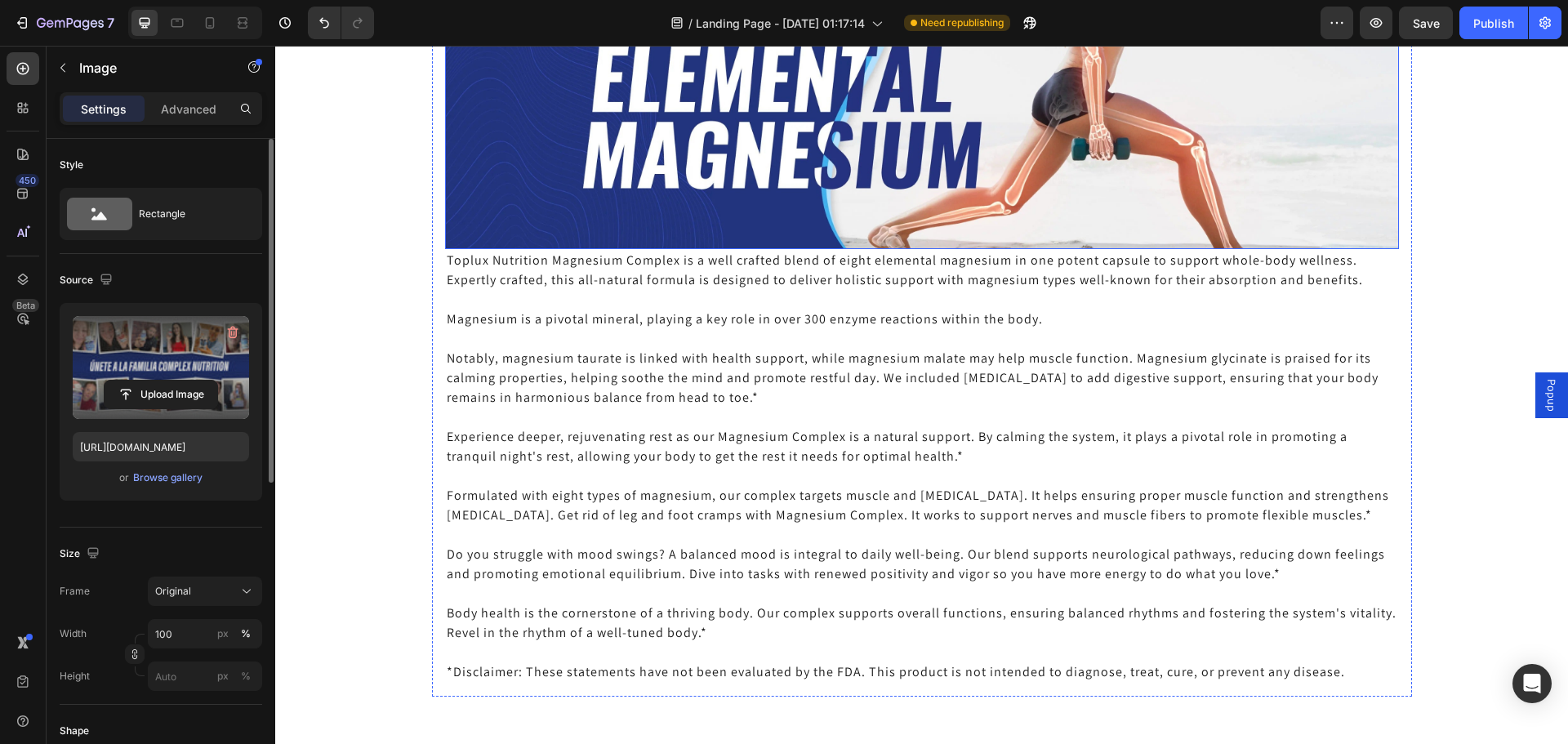
click at [807, 249] on img at bounding box center [922, 53] width 954 height 391
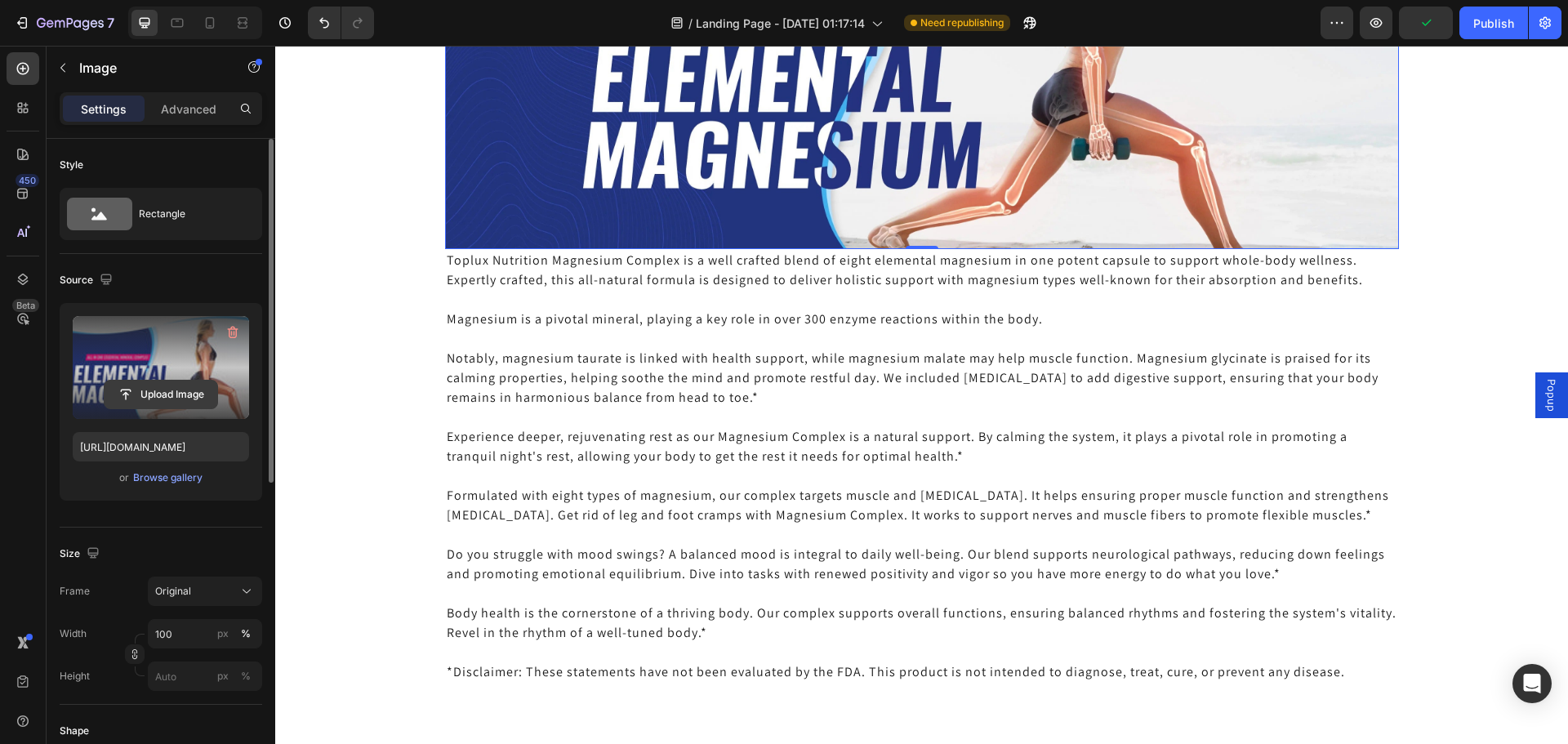
click at [159, 397] on input "file" at bounding box center [161, 395] width 113 height 28
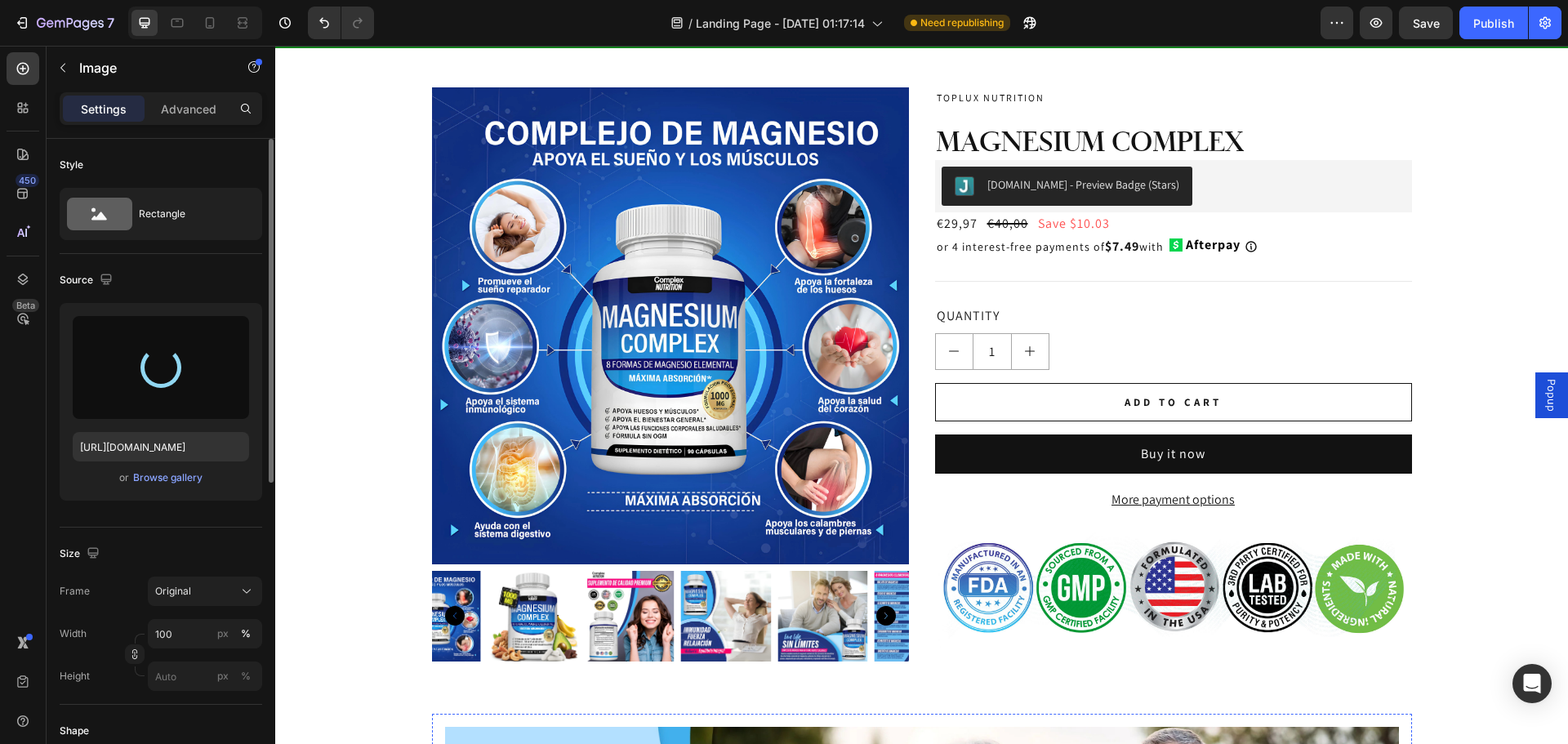
scroll to position [0, 0]
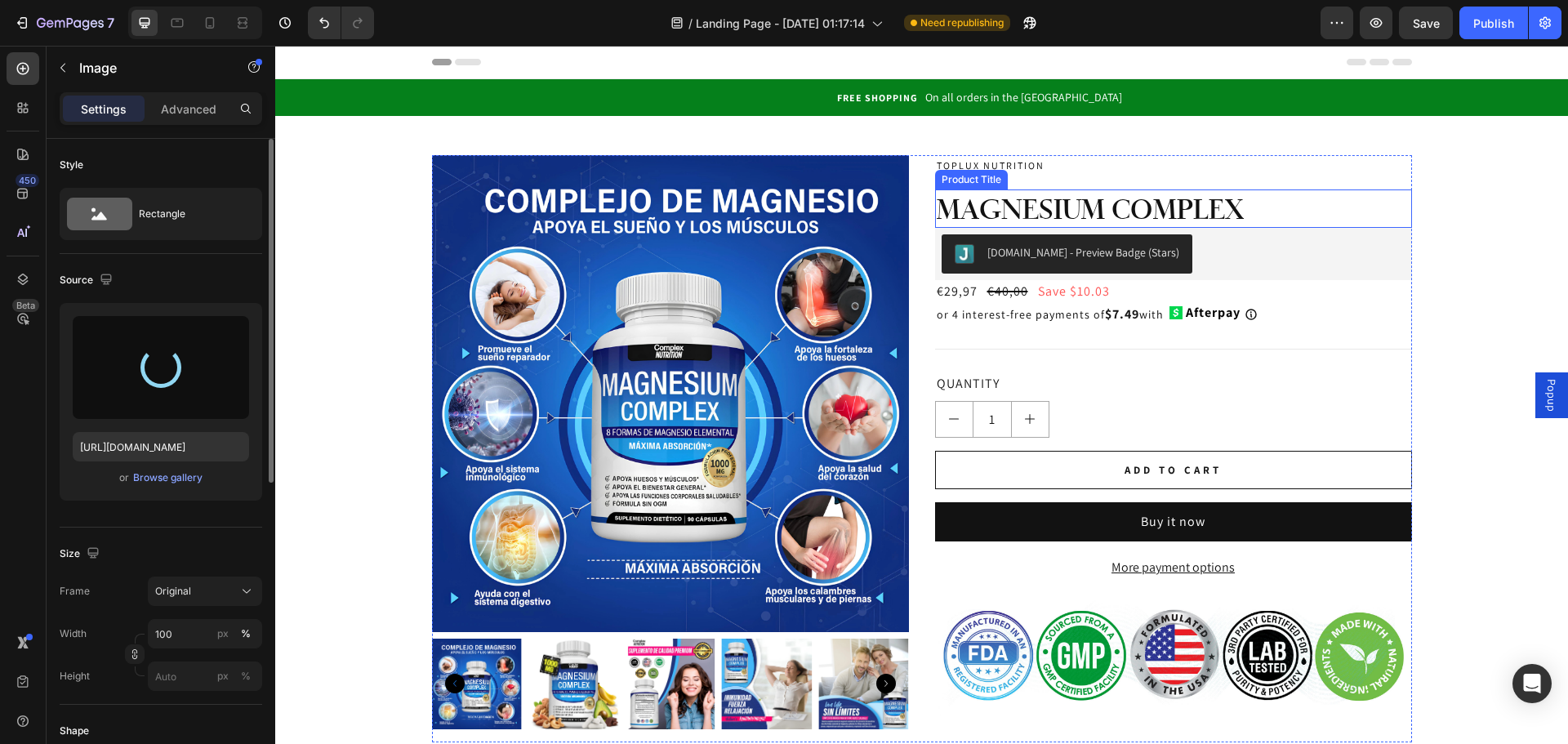
type input "https://cdn.shopify.com/s/files/1/0916/7385/4285/files/gempages_583848121704907…"
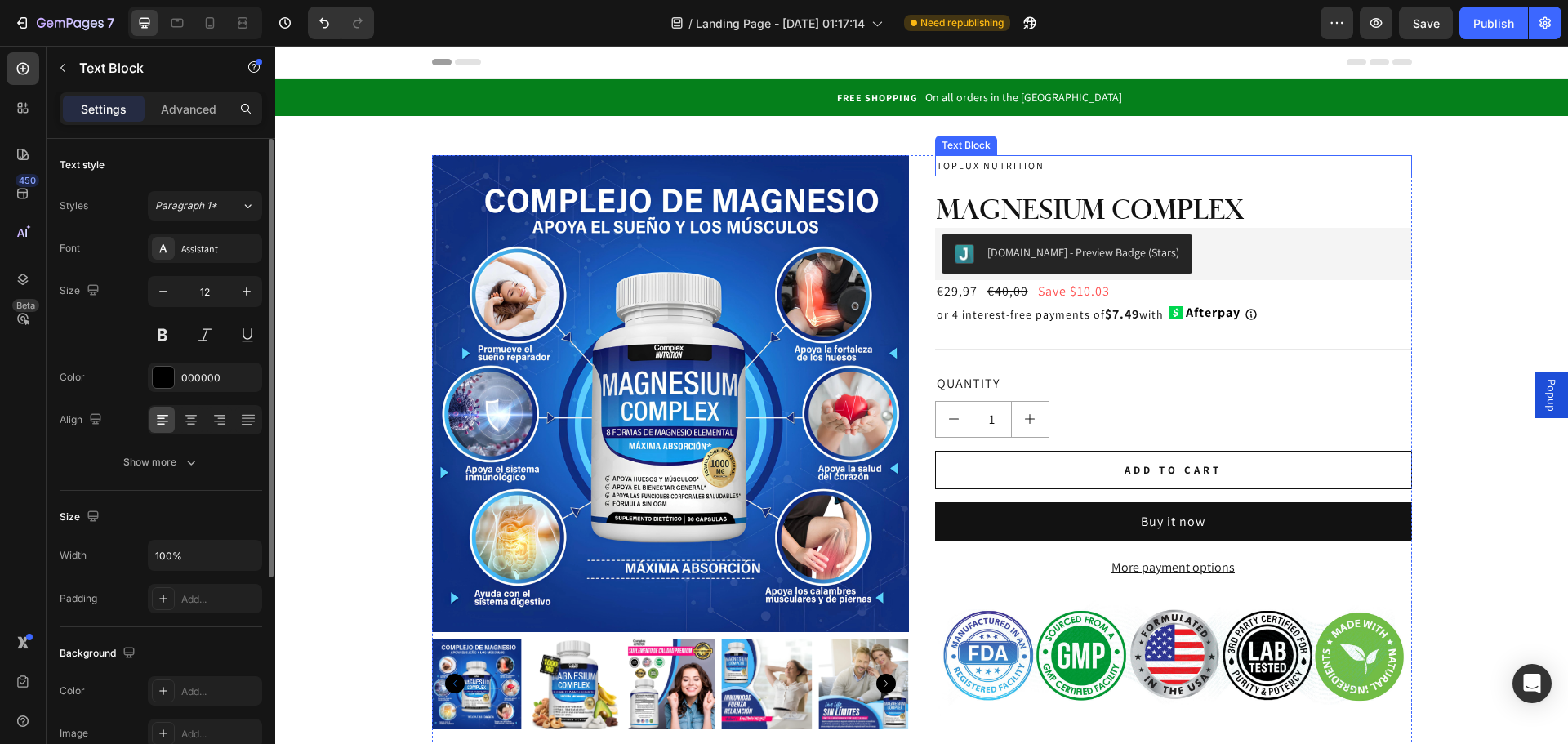
click at [975, 163] on p "TOPLUX NUTRITION" at bounding box center [1173, 165] width 473 height 18
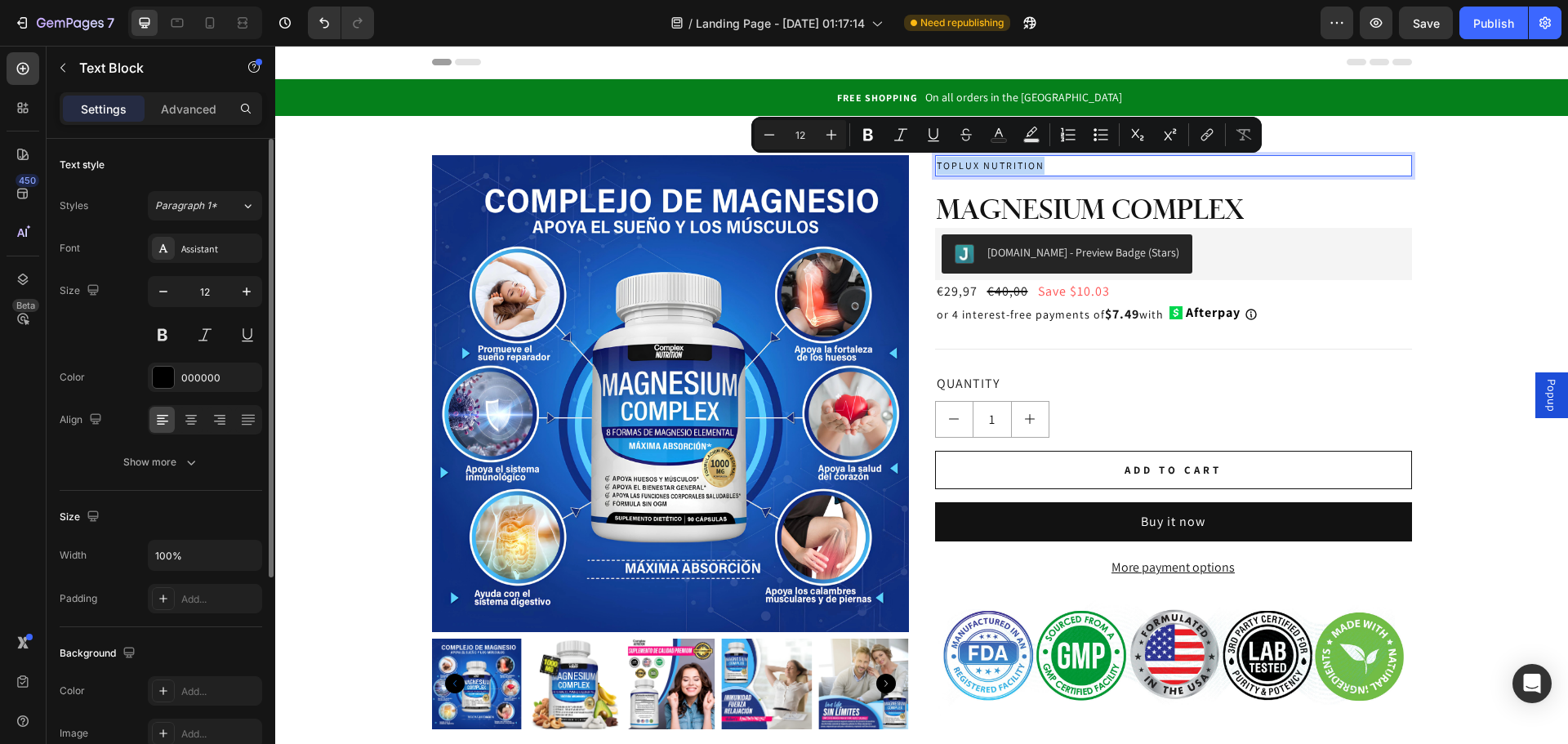
click at [975, 163] on p "TOPLUX NUTRITION" at bounding box center [1173, 165] width 473 height 18
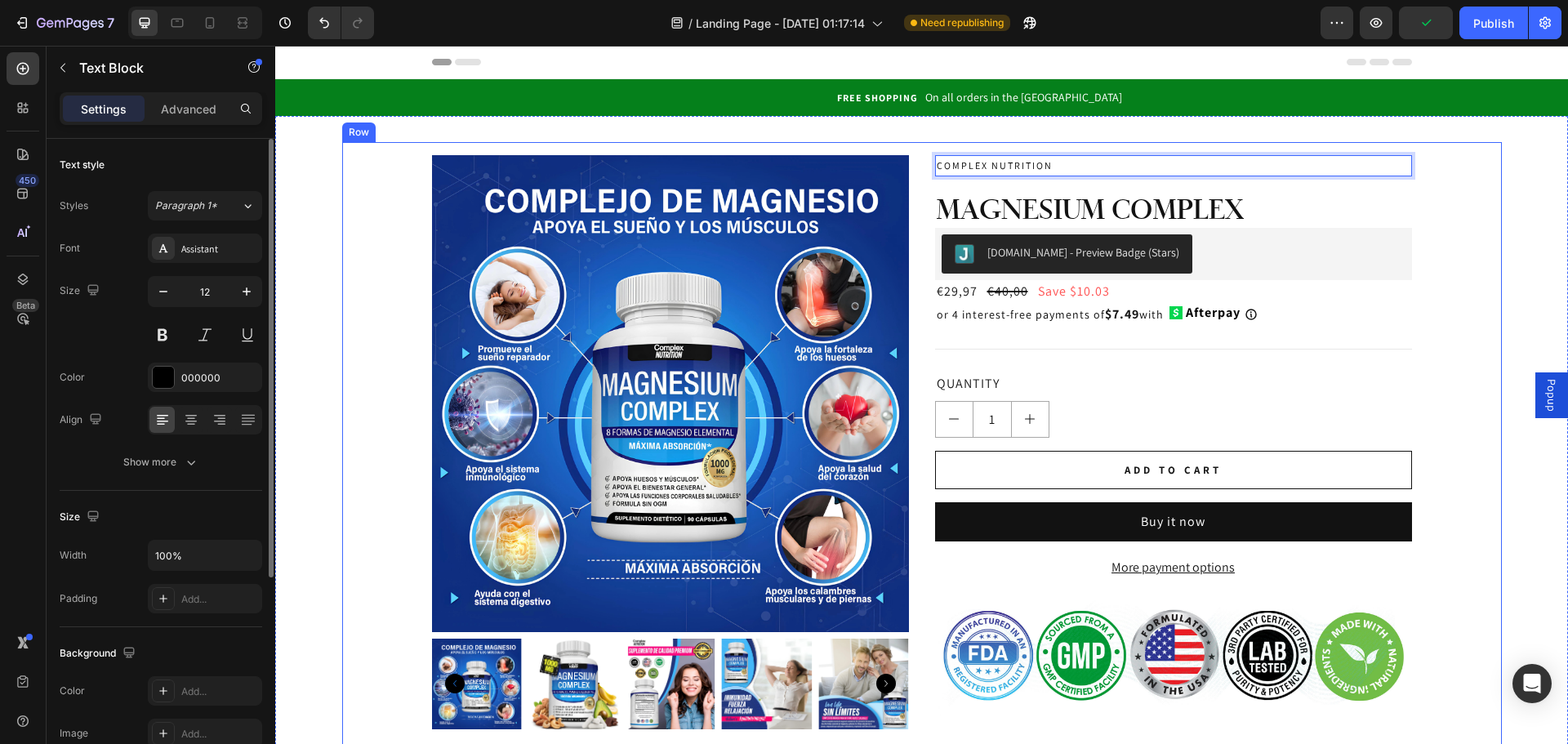
click at [1466, 221] on div "Product Images COMPLEX NUTRITION Text Block 16 Magnesium Complex Product Title …" at bounding box center [922, 448] width 1134 height 586
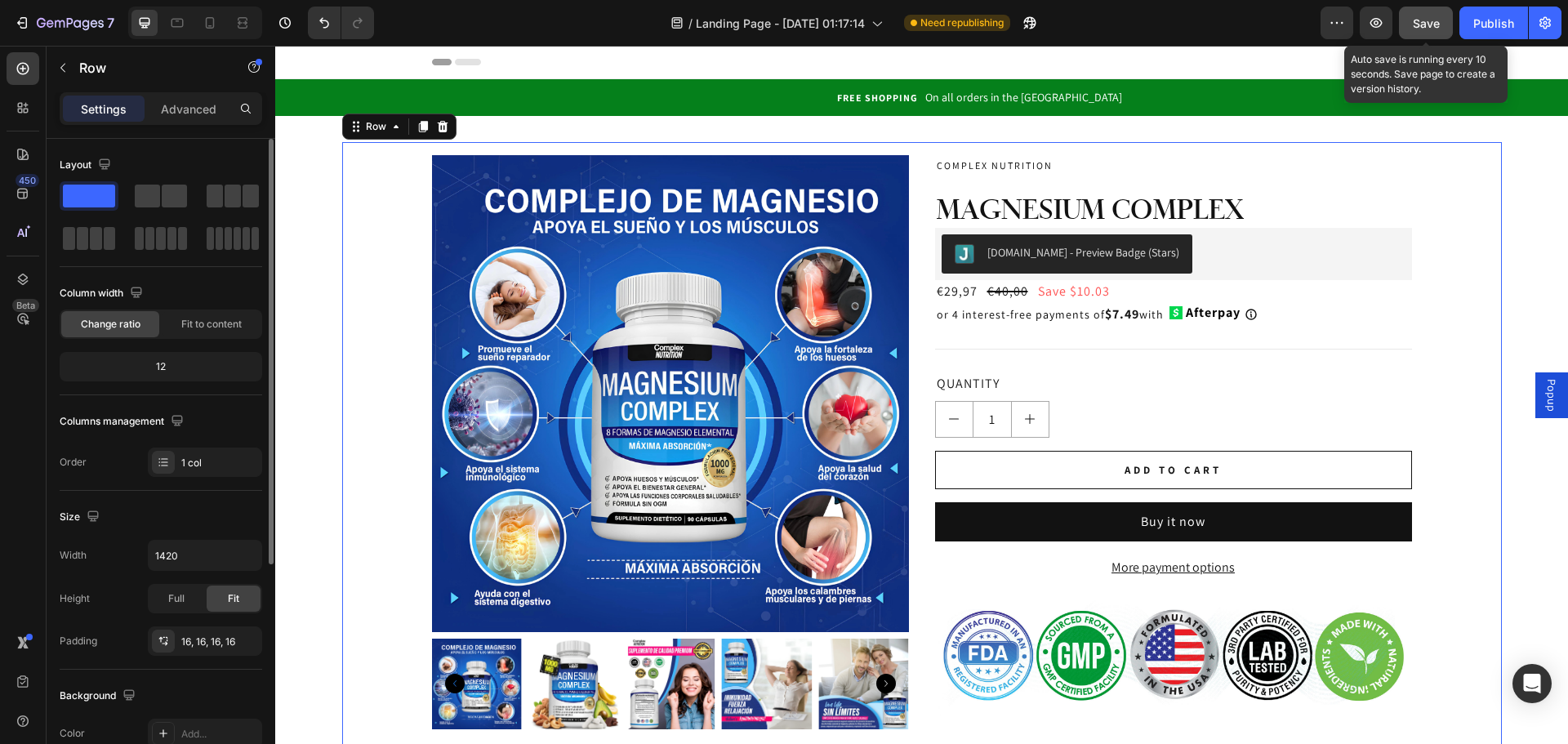
click at [1421, 23] on span "Save" at bounding box center [1426, 22] width 27 height 14
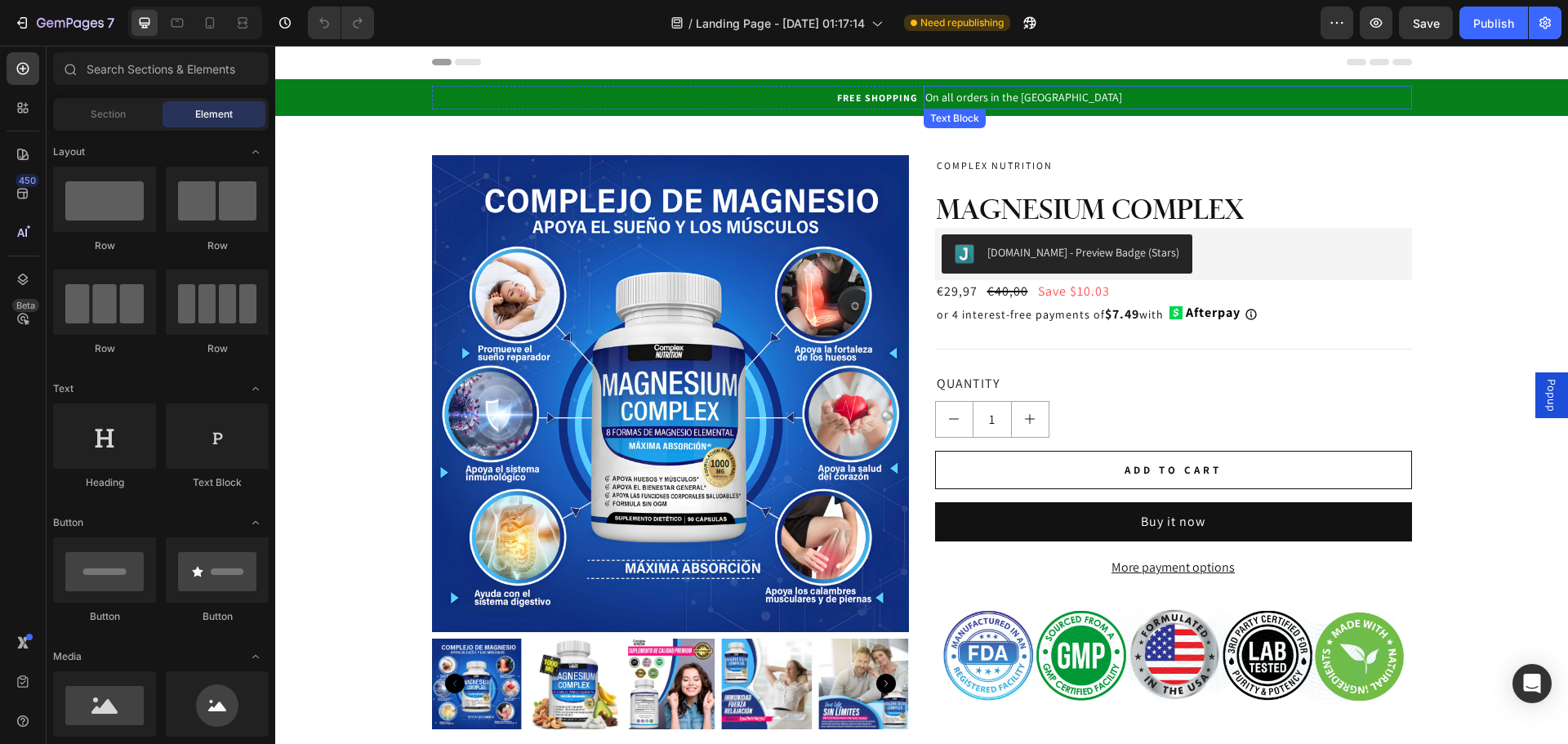
click at [1006, 92] on p "On all orders in the [GEOGRAPHIC_DATA]" at bounding box center [1167, 98] width 485 height 21
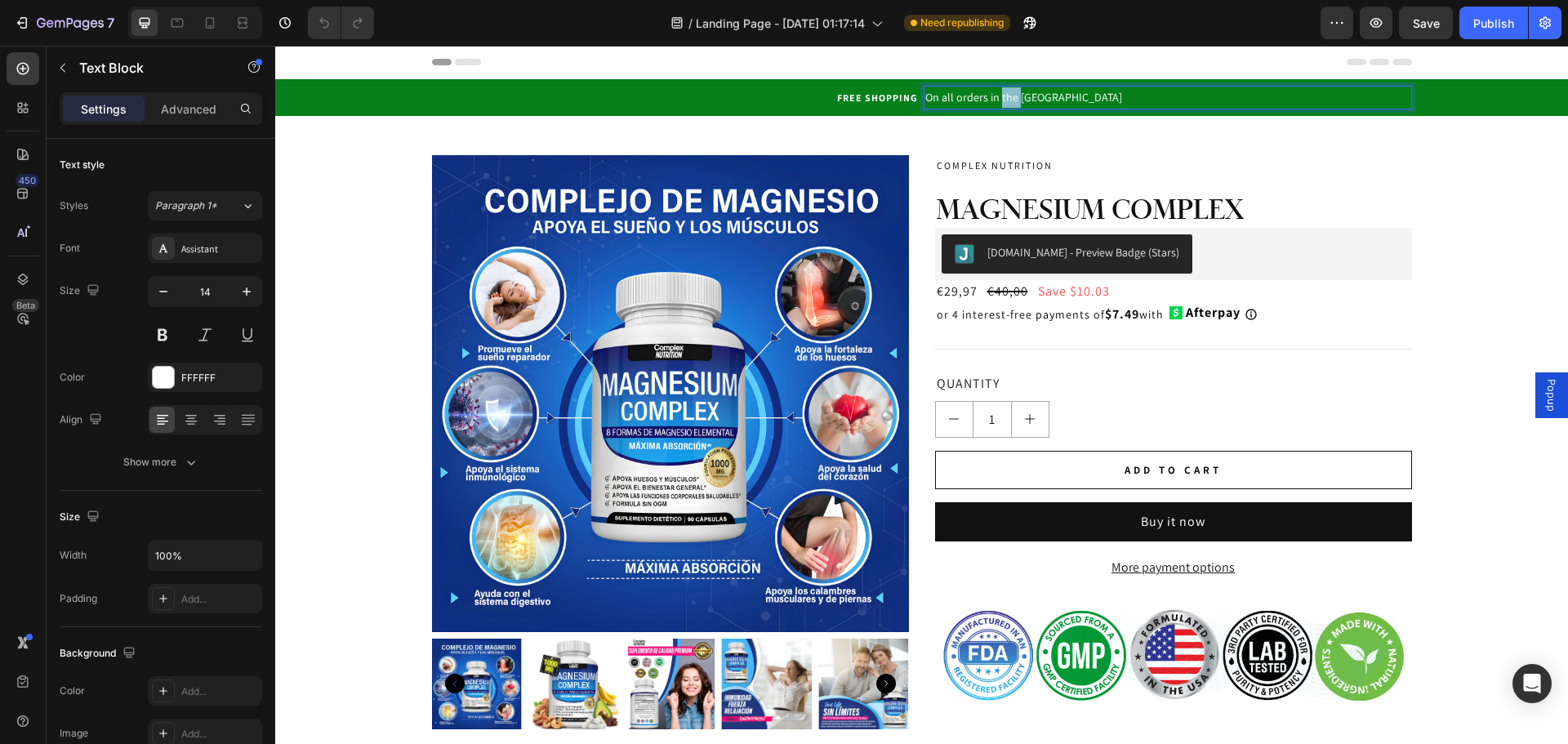
click at [1006, 92] on p "On all orders in the [GEOGRAPHIC_DATA]" at bounding box center [1167, 98] width 485 height 21
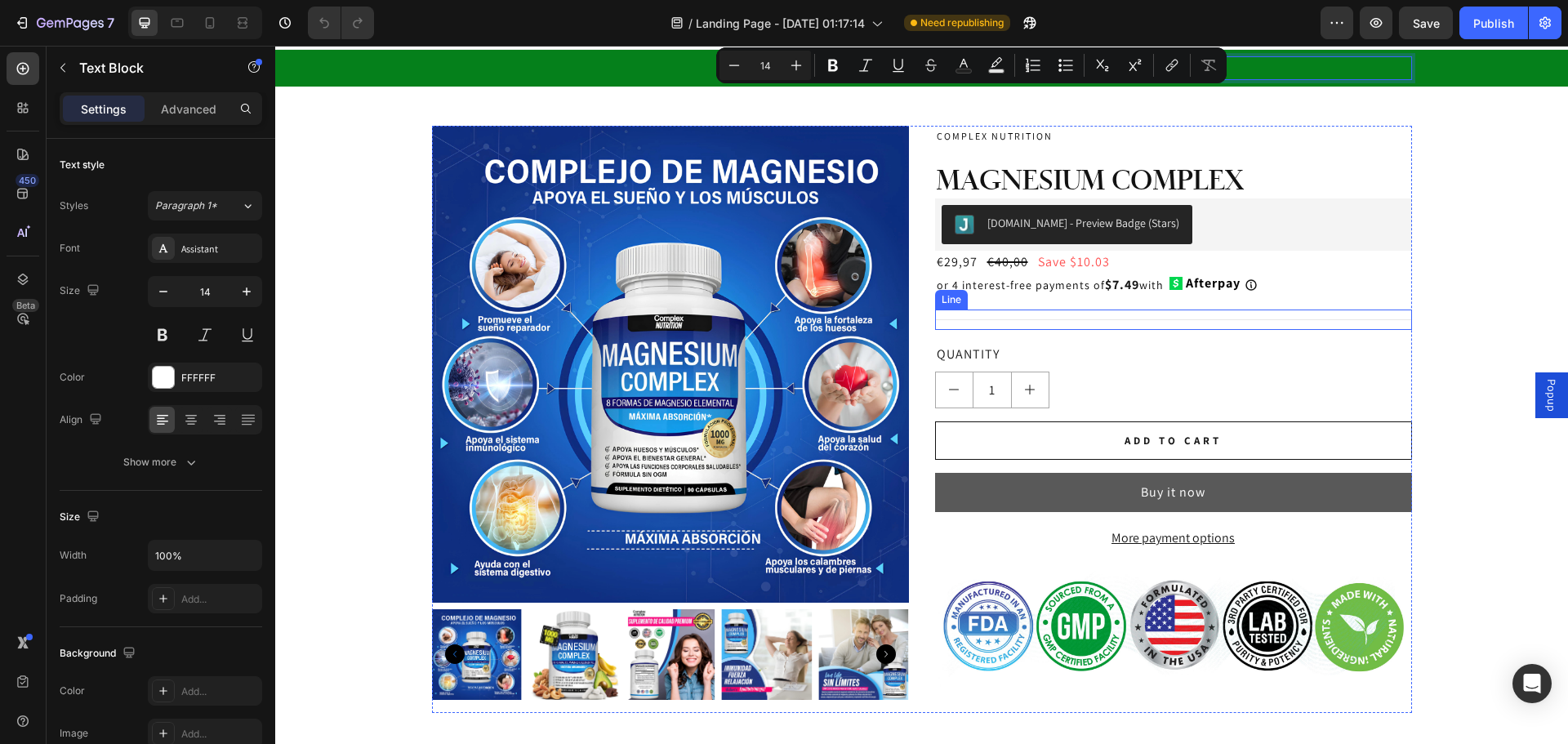
type input "16"
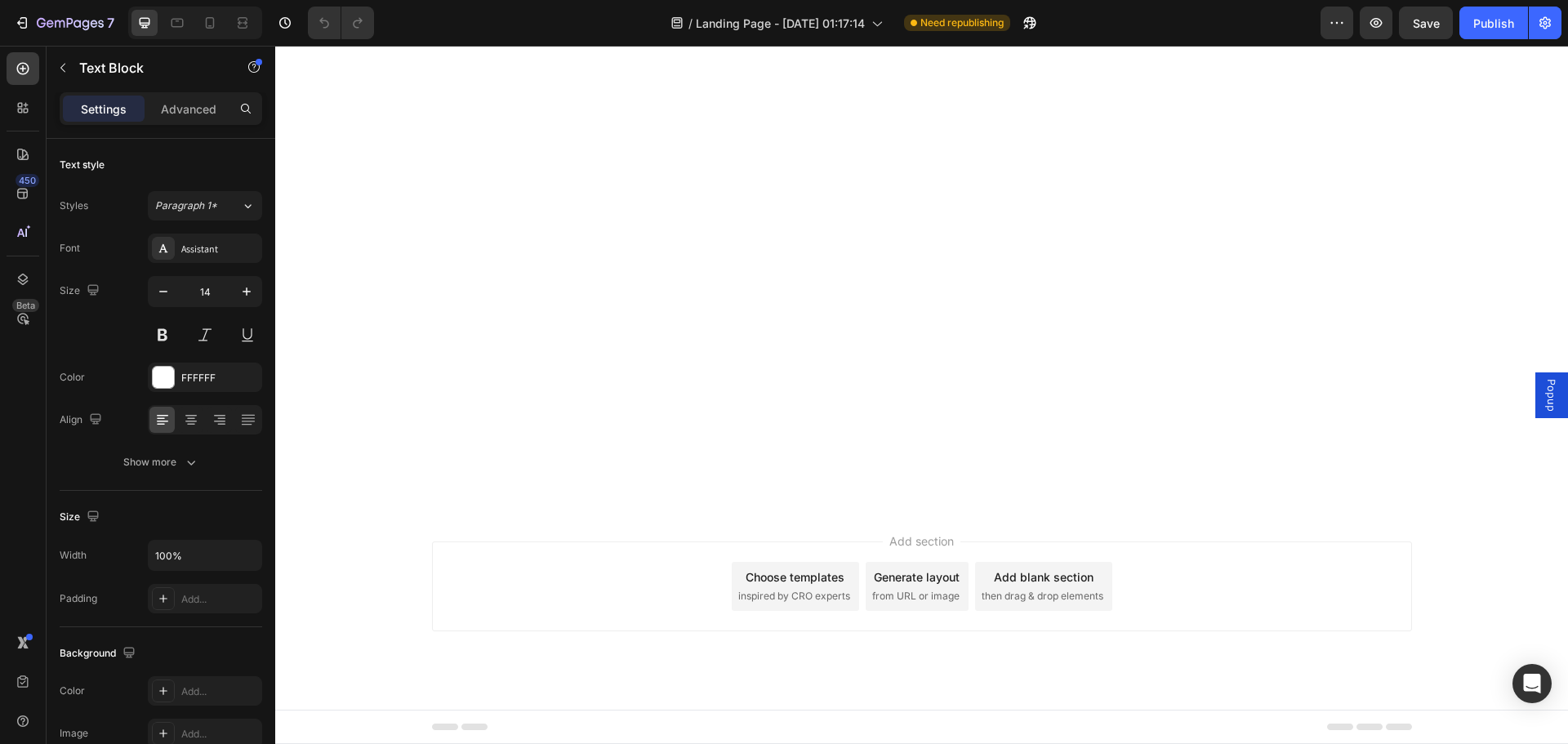
scroll to position [1388, 0]
